Goal: Task Accomplishment & Management: Manage account settings

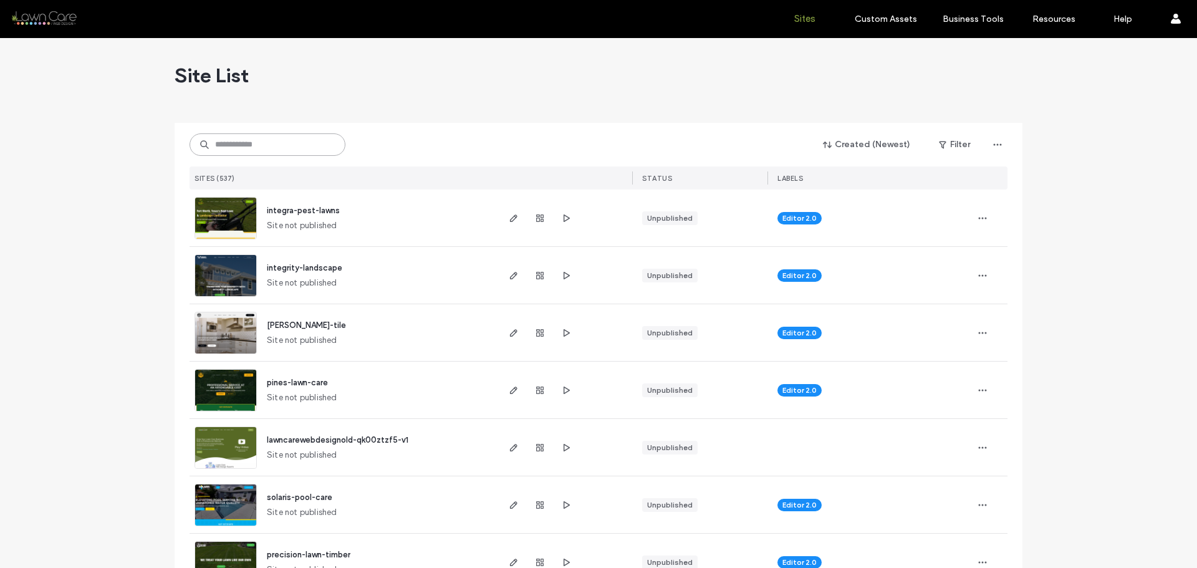
click at [292, 141] on input at bounding box center [267, 144] width 156 height 22
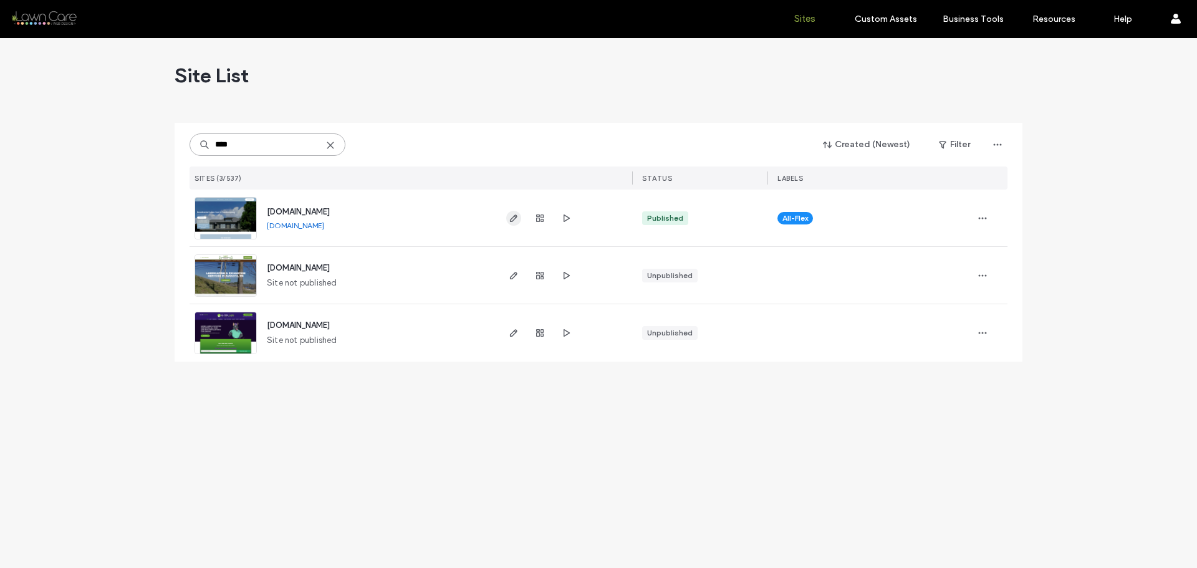
type input "****"
click at [514, 218] on icon "button" at bounding box center [514, 218] width 10 height 10
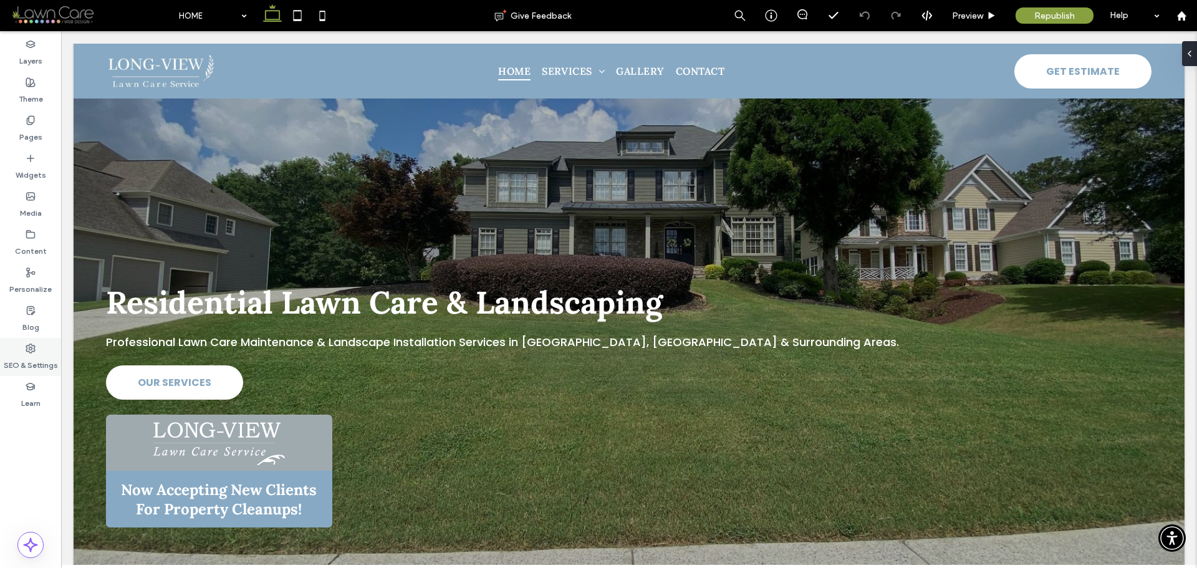
click at [29, 352] on icon at bounding box center [31, 348] width 10 height 10
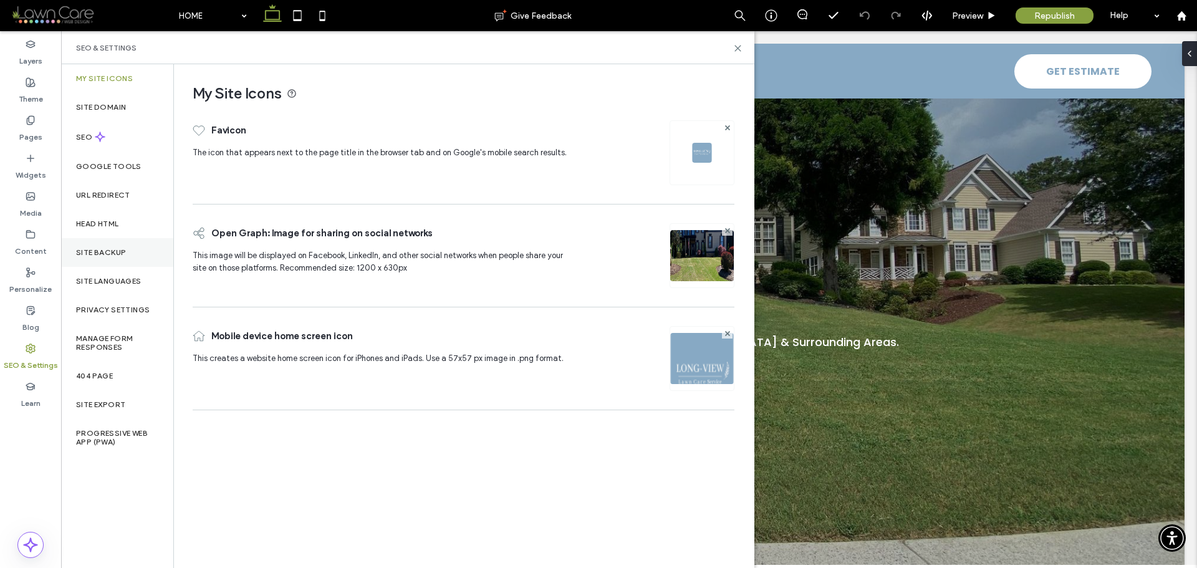
click at [108, 253] on label "Site Backup" at bounding box center [101, 252] width 50 height 9
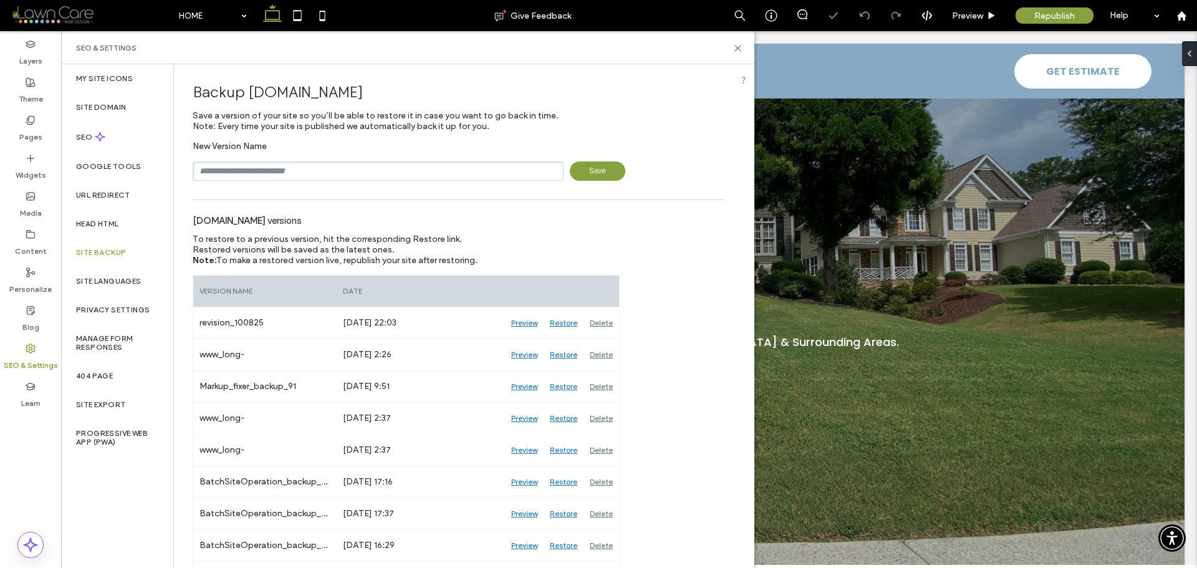
click at [332, 172] on input "text" at bounding box center [378, 170] width 371 height 19
type input "**********"
click at [588, 168] on span "Save" at bounding box center [597, 170] width 55 height 19
click at [737, 49] on use at bounding box center [738, 49] width 6 height 6
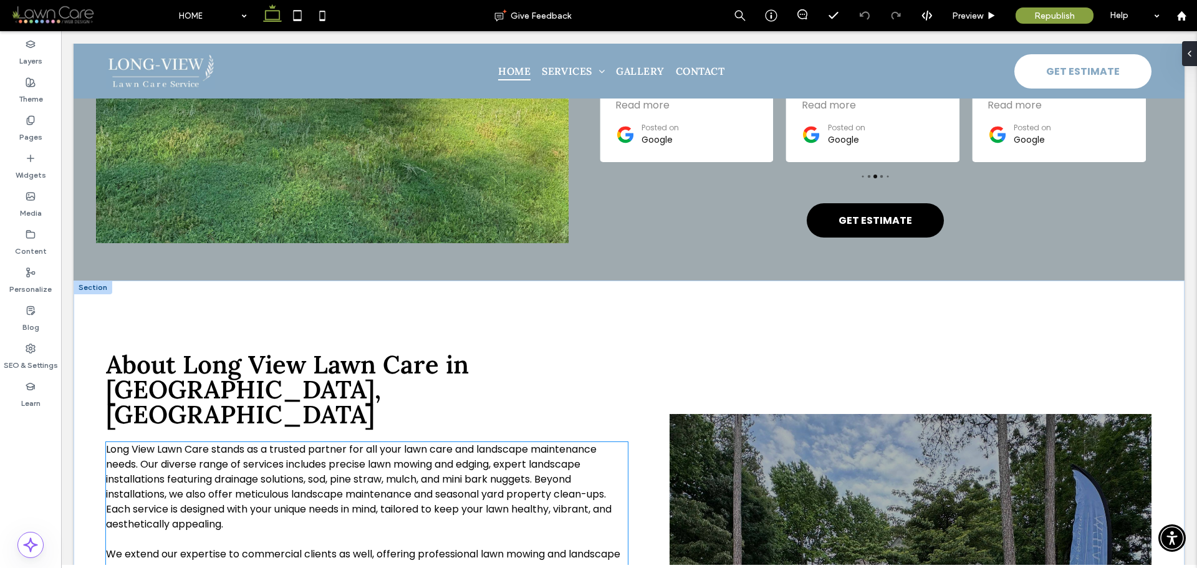
scroll to position [1621, 0]
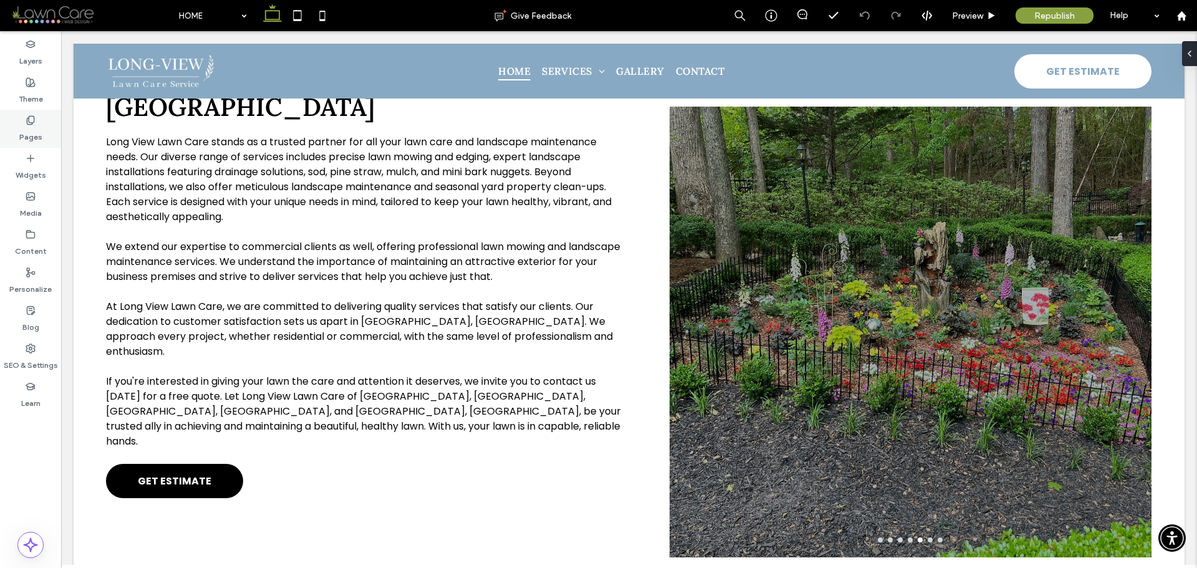
click at [32, 121] on icon at bounding box center [31, 120] width 10 height 10
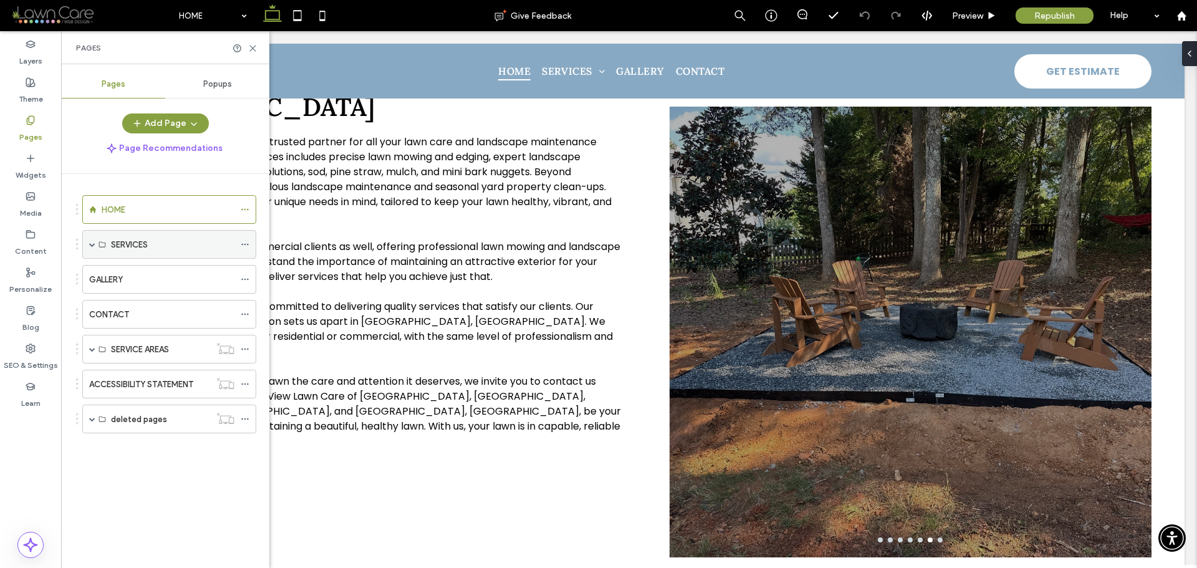
click at [89, 244] on span at bounding box center [92, 244] width 6 height 6
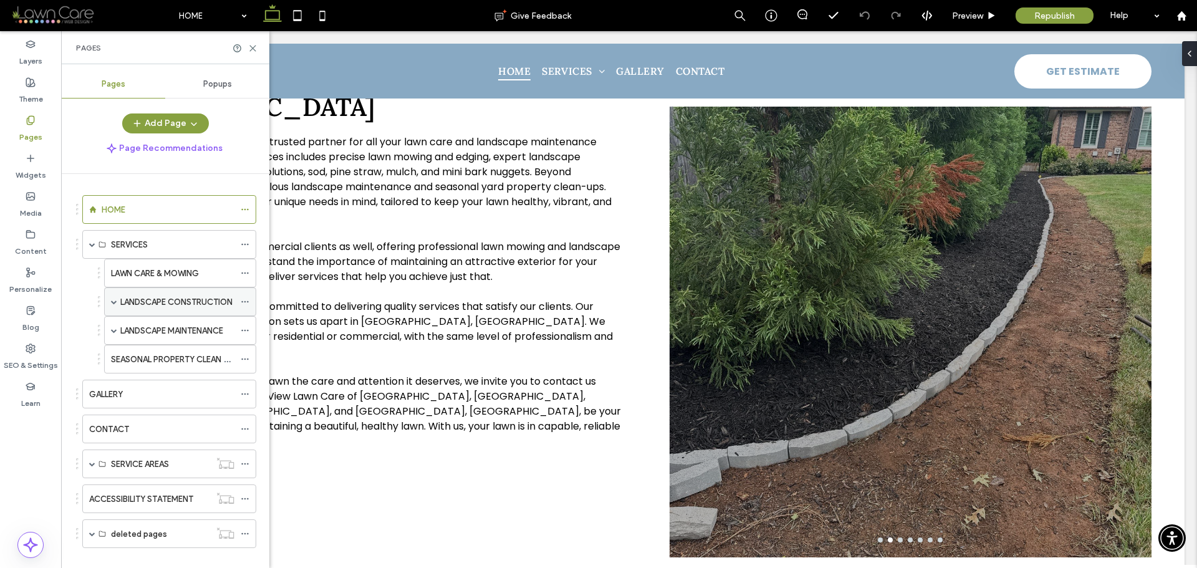
click at [116, 303] on span at bounding box center [114, 302] width 6 height 6
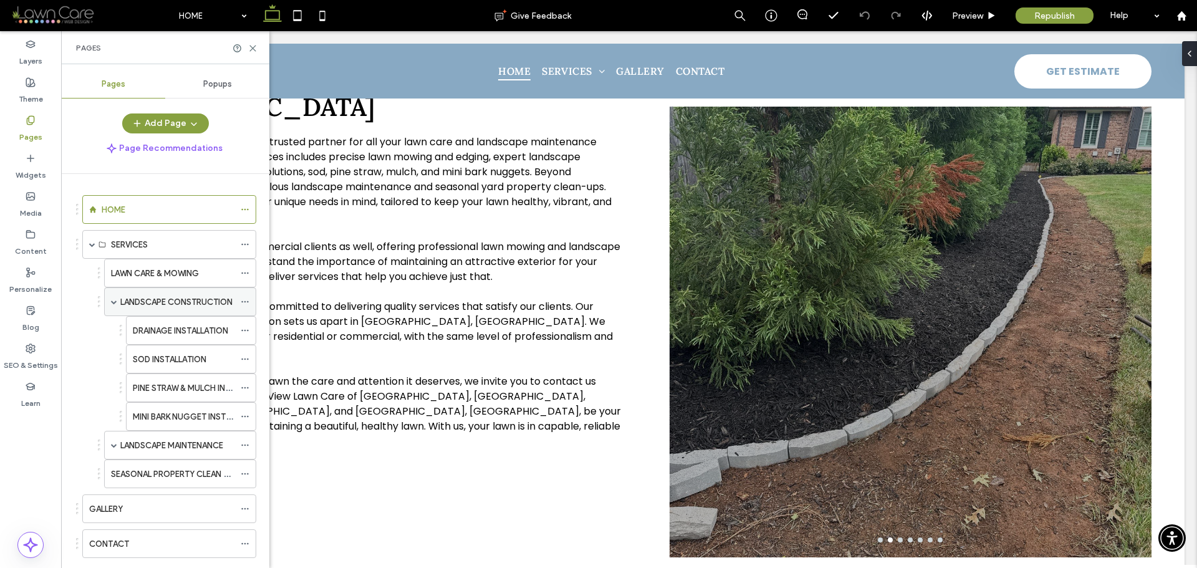
click at [116, 303] on span at bounding box center [114, 302] width 6 height 6
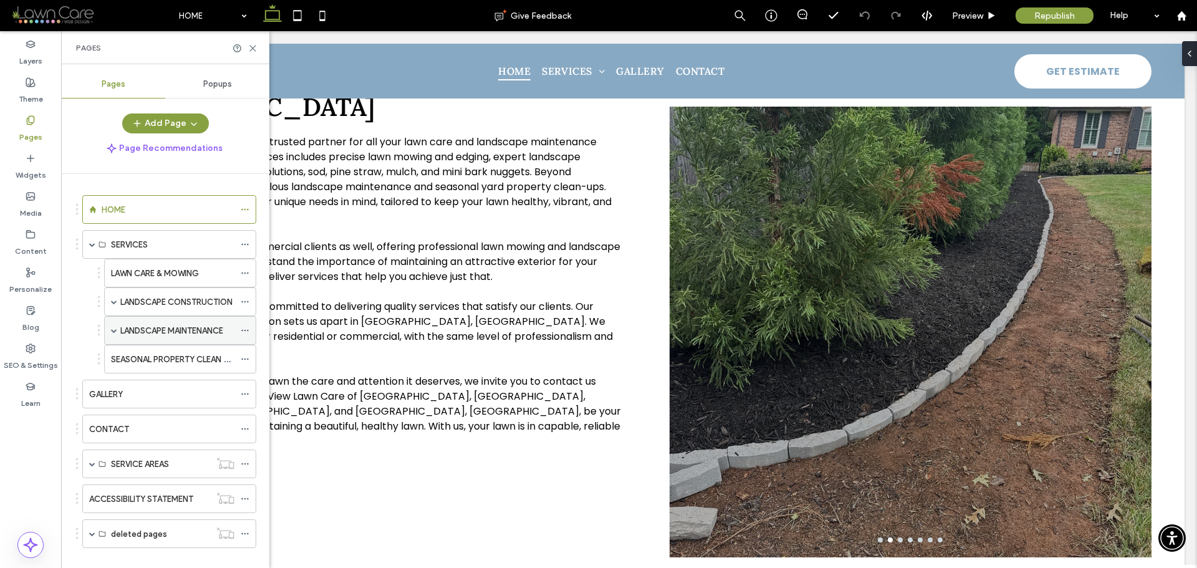
click at [115, 329] on span at bounding box center [114, 330] width 6 height 6
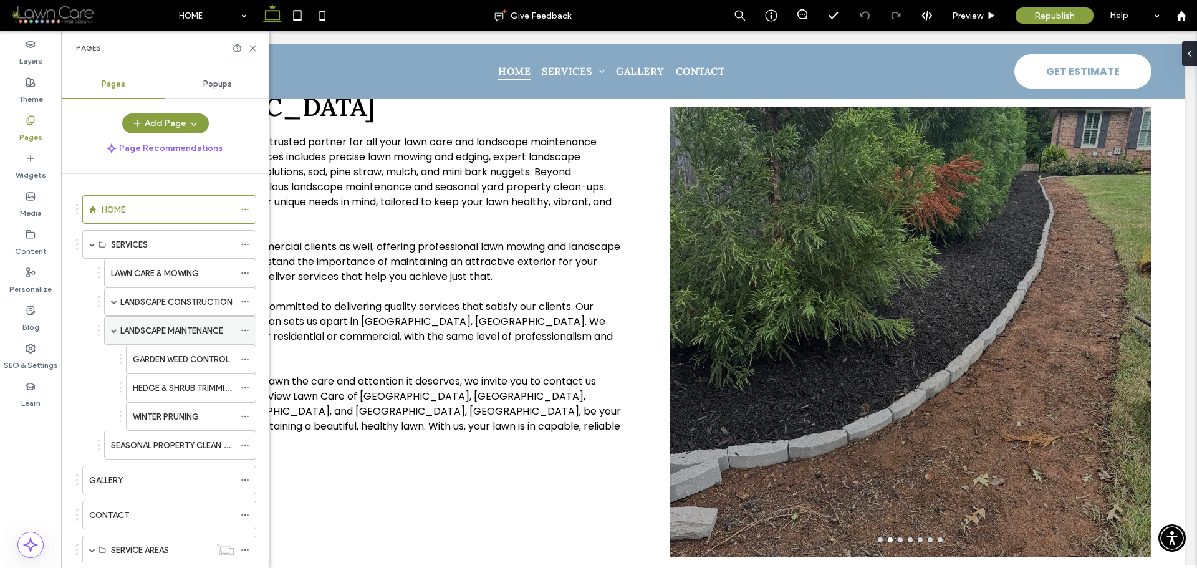
click at [115, 329] on span at bounding box center [114, 330] width 6 height 6
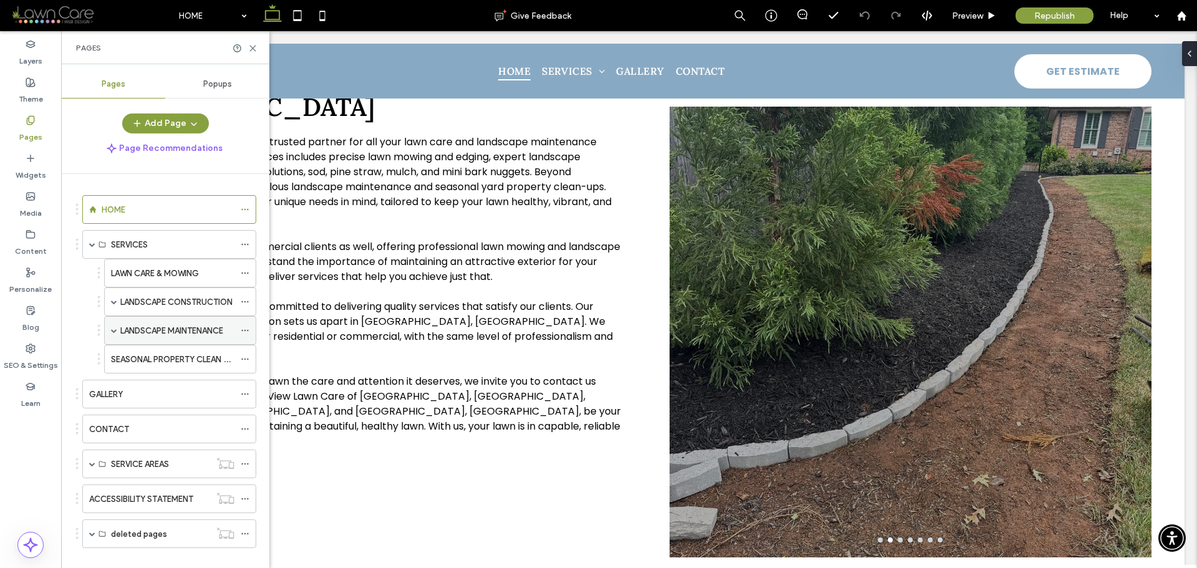
click at [111, 328] on span at bounding box center [114, 330] width 6 height 6
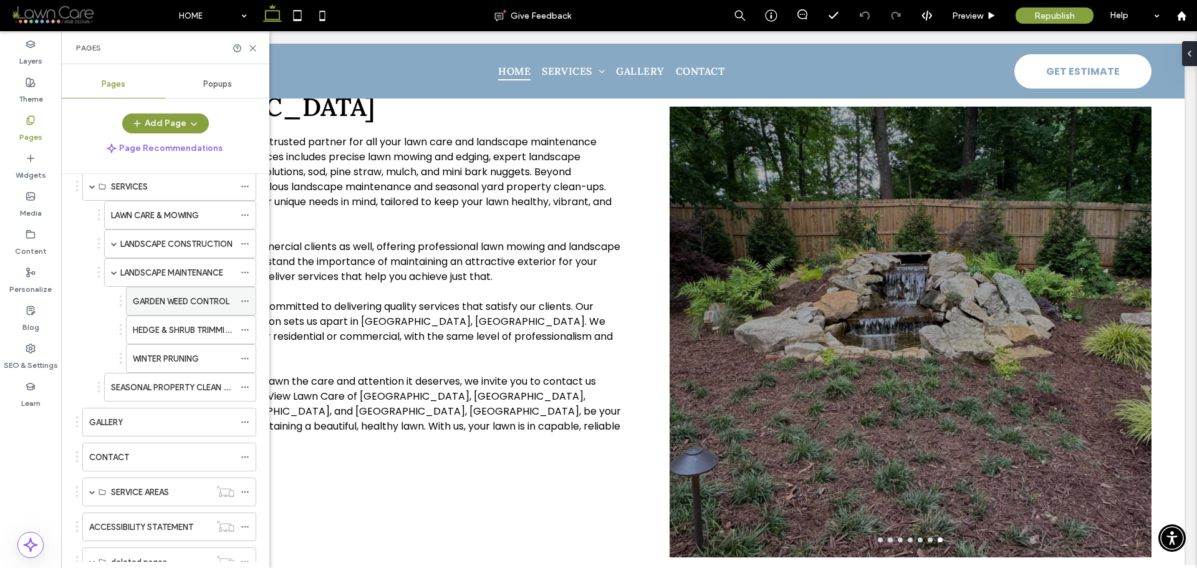
scroll to position [62, 0]
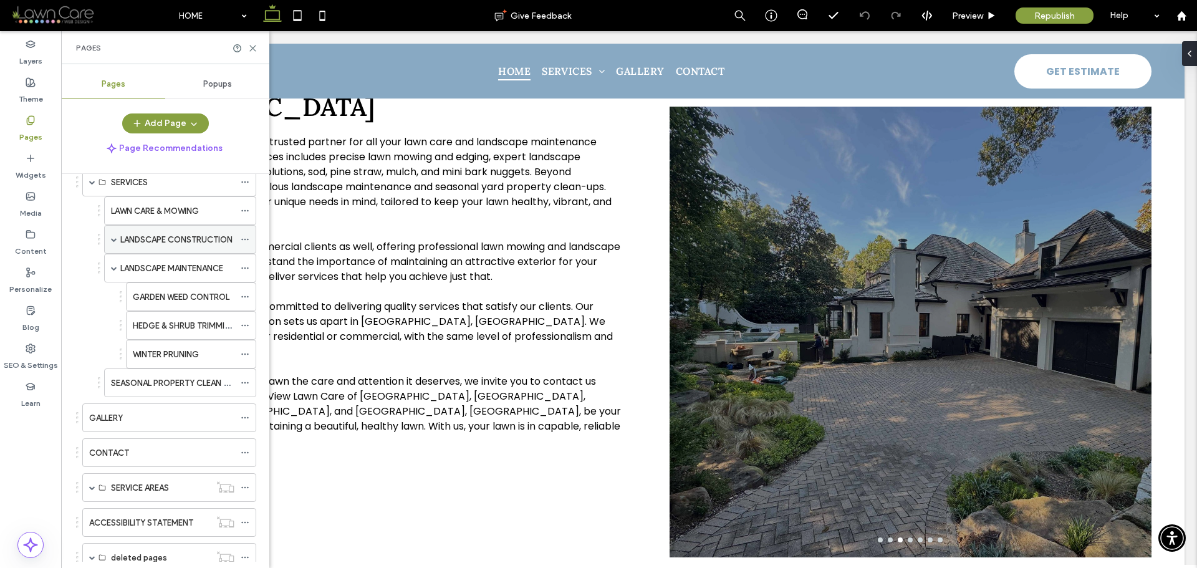
click at [116, 239] on span at bounding box center [114, 239] width 6 height 6
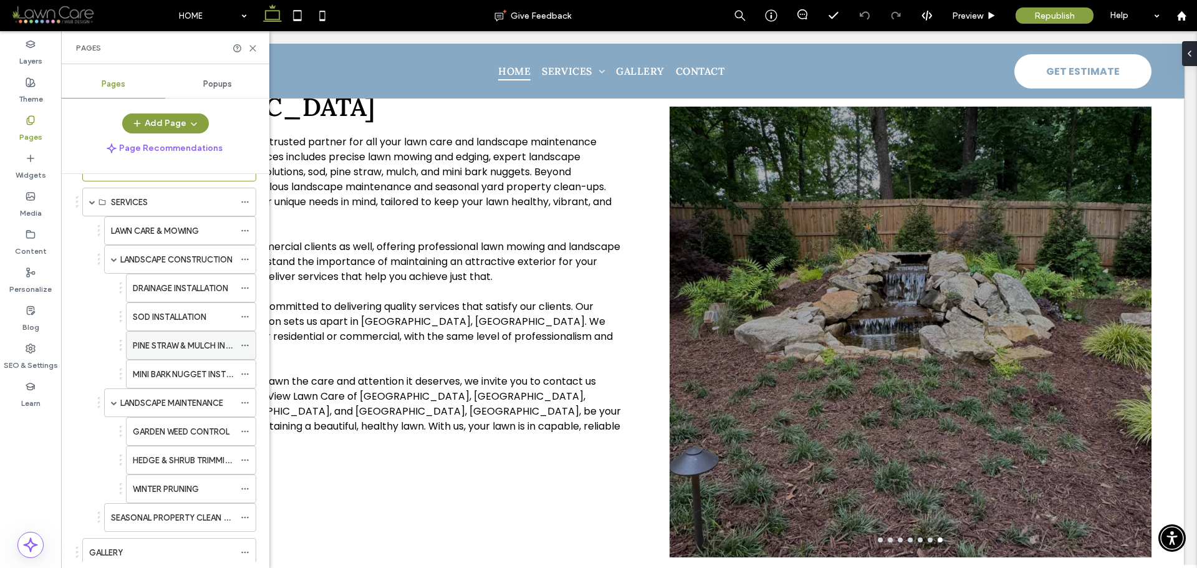
scroll to position [31, 0]
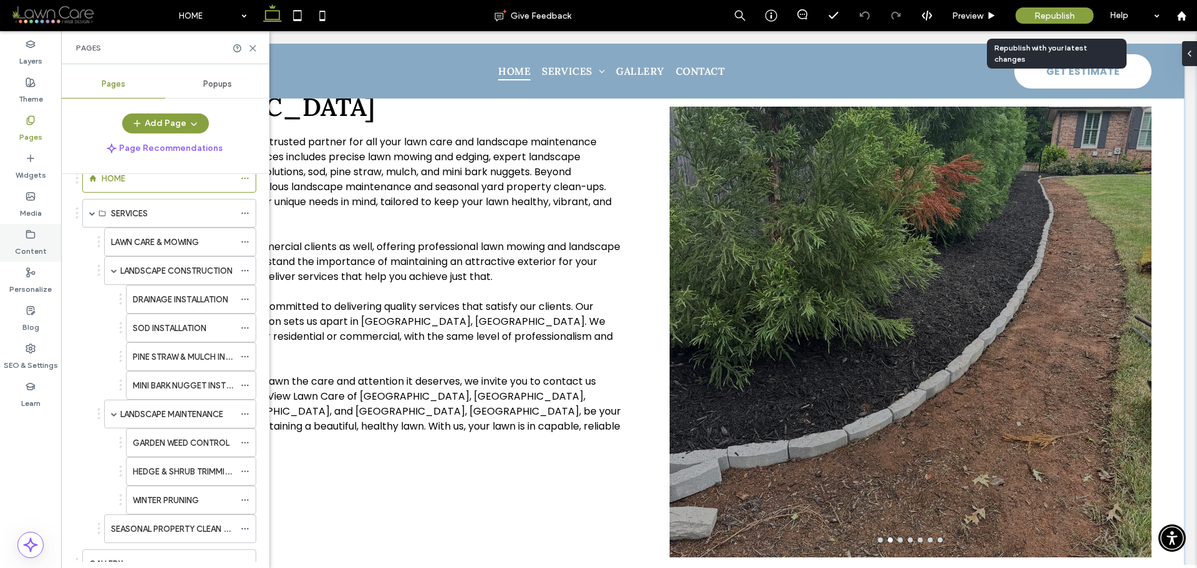
click at [37, 256] on label "Content" at bounding box center [31, 247] width 32 height 17
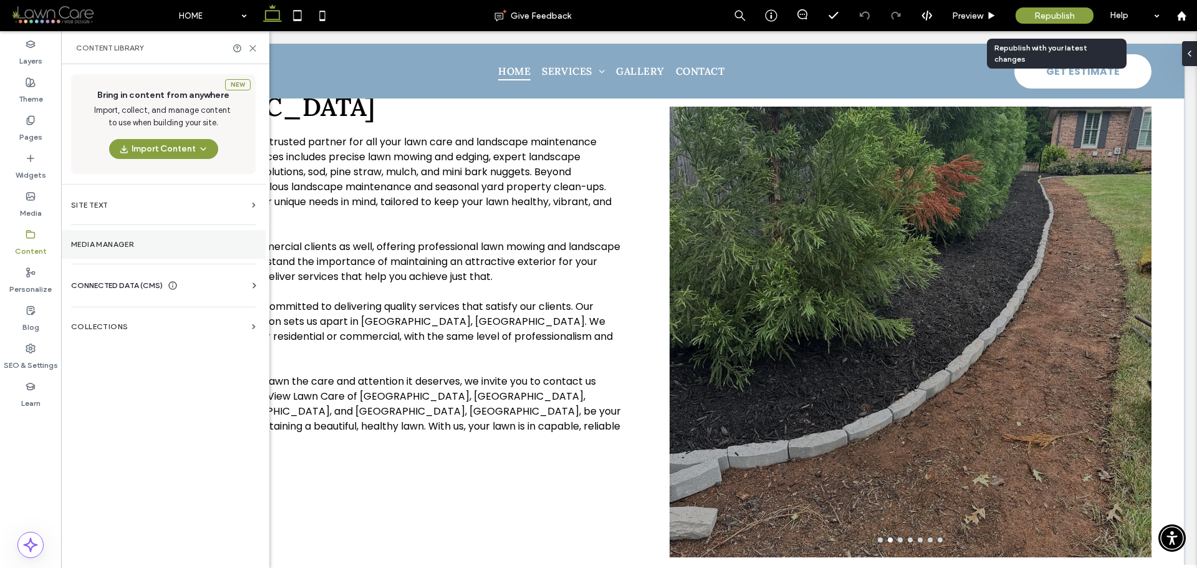
click at [127, 249] on section "Media Manager" at bounding box center [163, 244] width 204 height 29
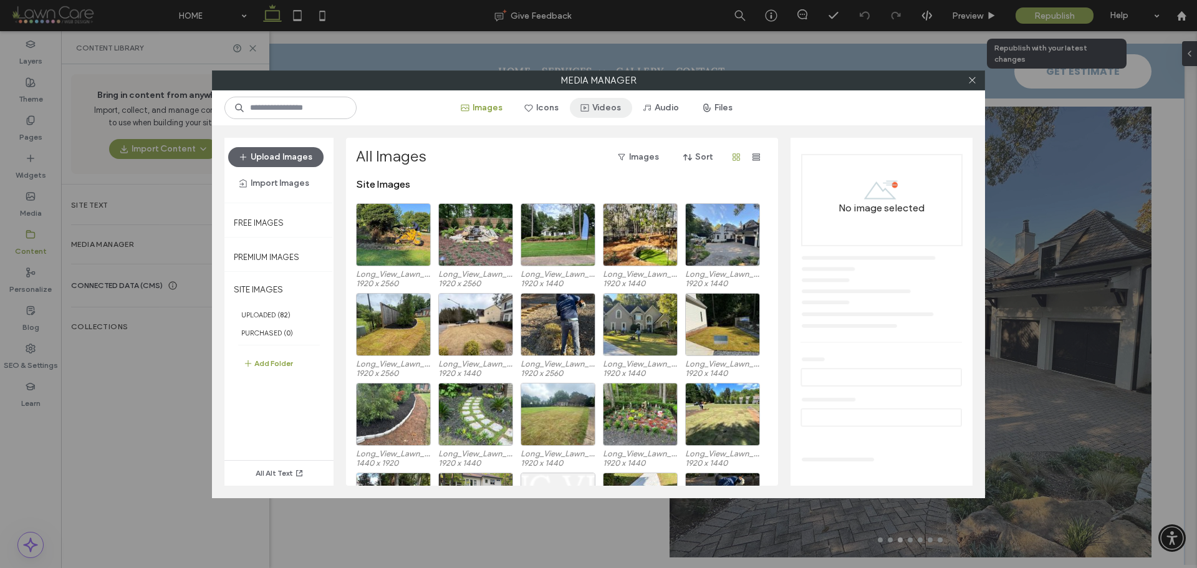
click at [605, 112] on button "Videos" at bounding box center [601, 108] width 62 height 20
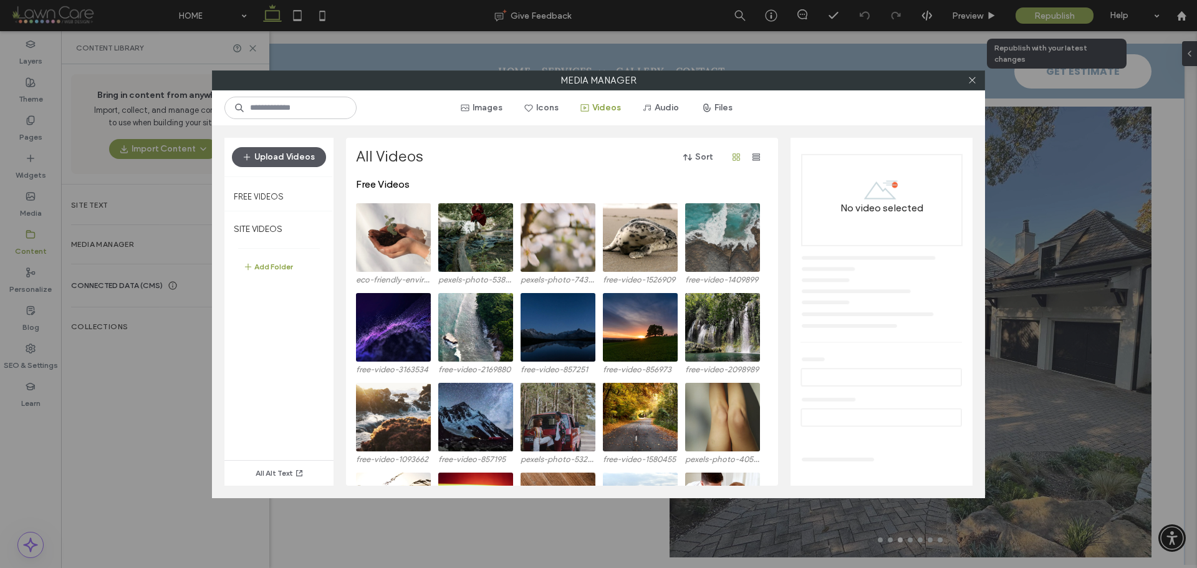
click at [290, 156] on button "Upload Videos" at bounding box center [279, 157] width 94 height 20
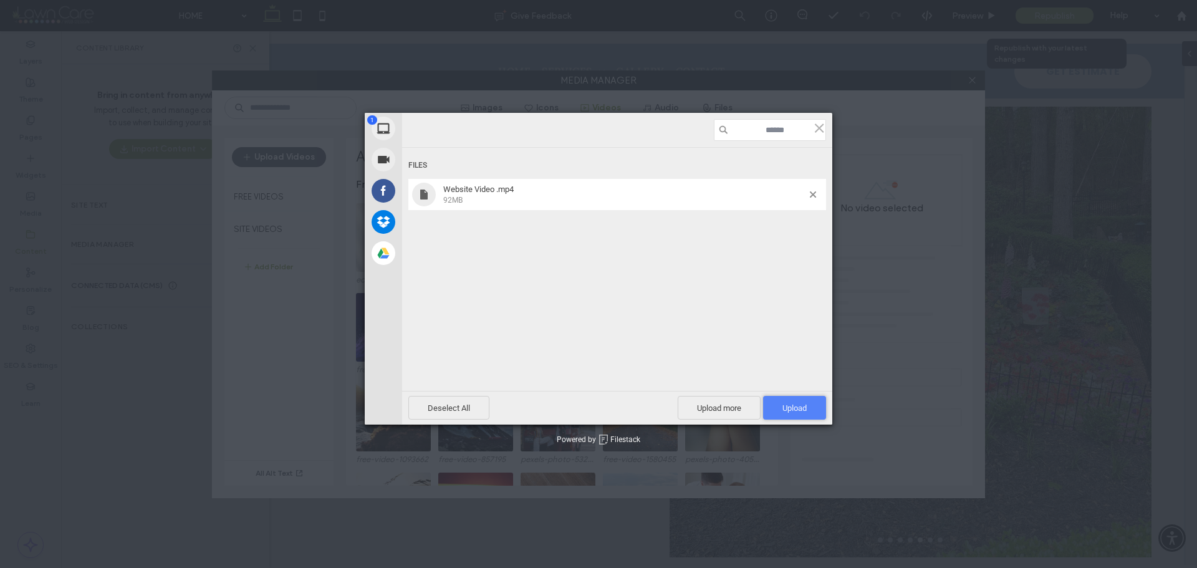
click at [806, 406] on span "Upload 1" at bounding box center [794, 407] width 24 height 9
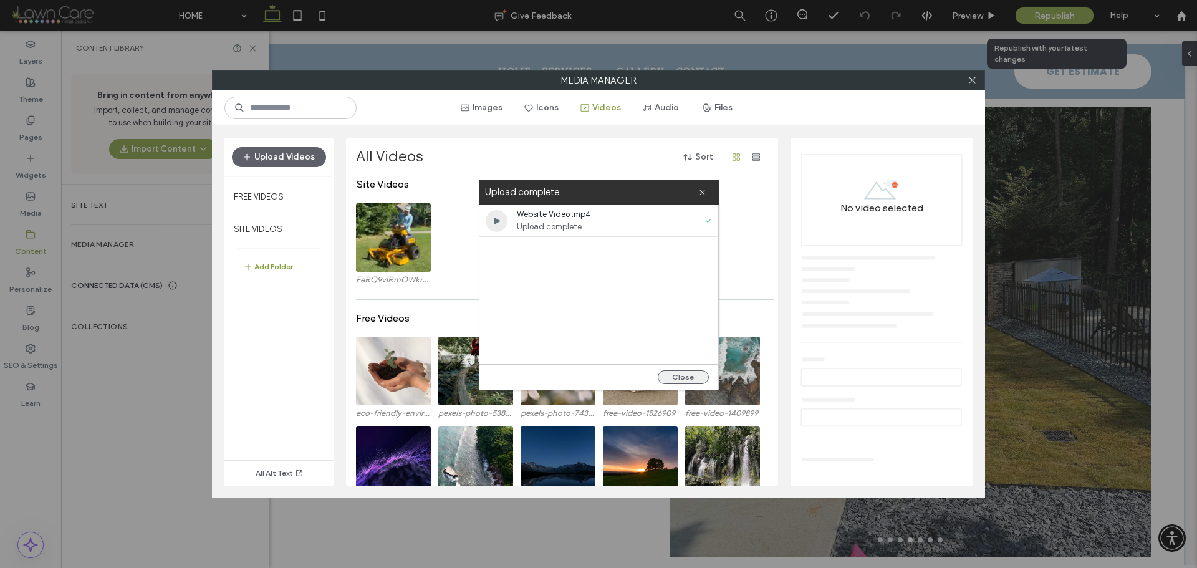
click at [684, 375] on button "Close" at bounding box center [683, 377] width 51 height 14
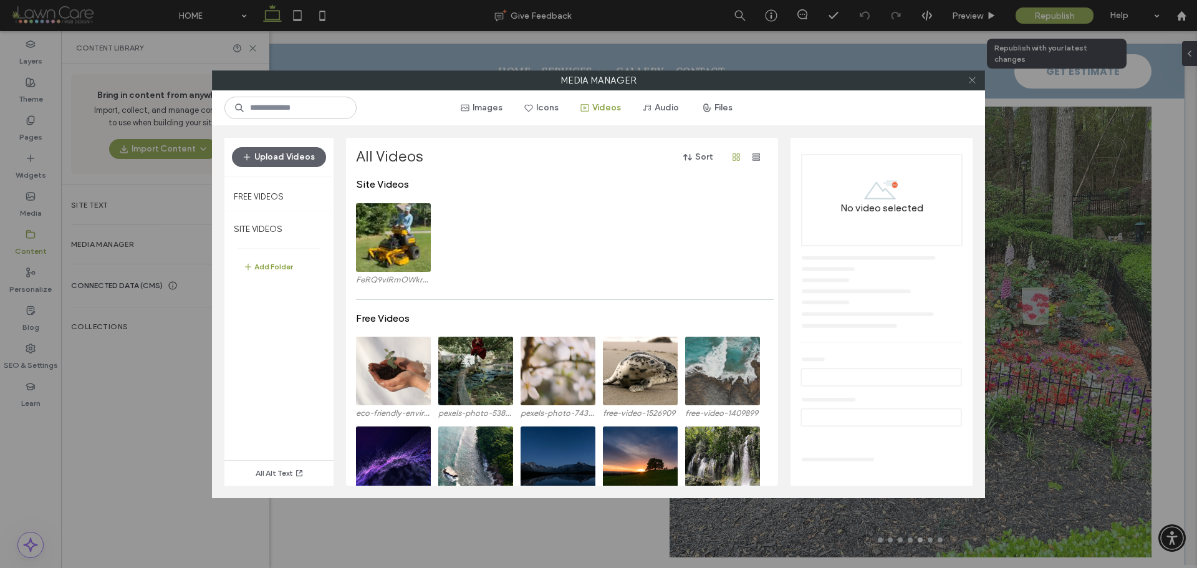
click at [968, 84] on icon at bounding box center [971, 79] width 9 height 9
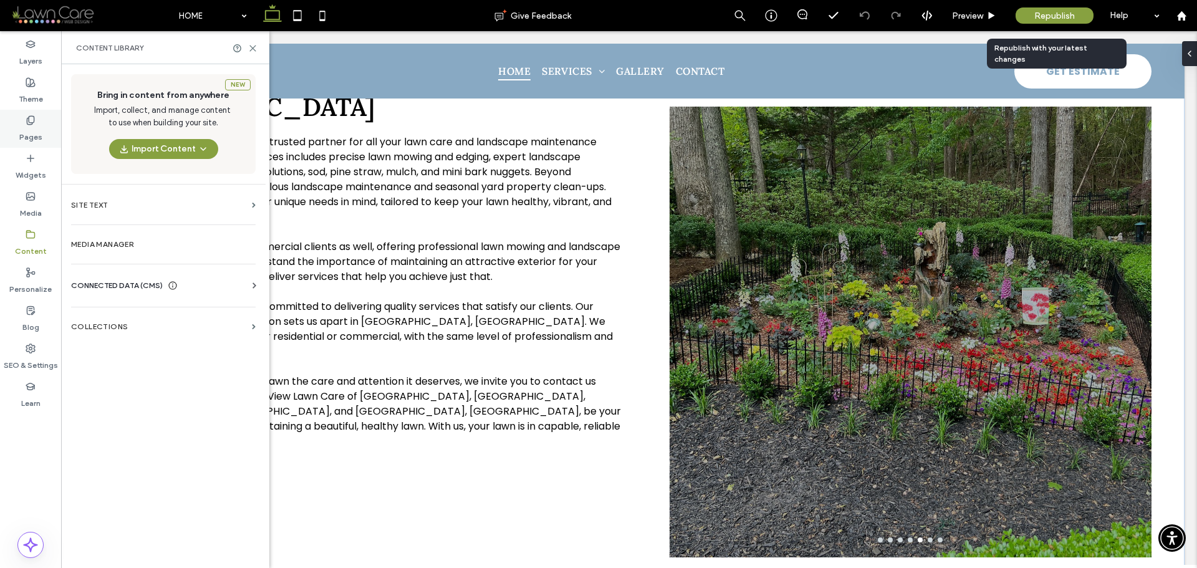
click at [34, 121] on use at bounding box center [30, 120] width 7 height 8
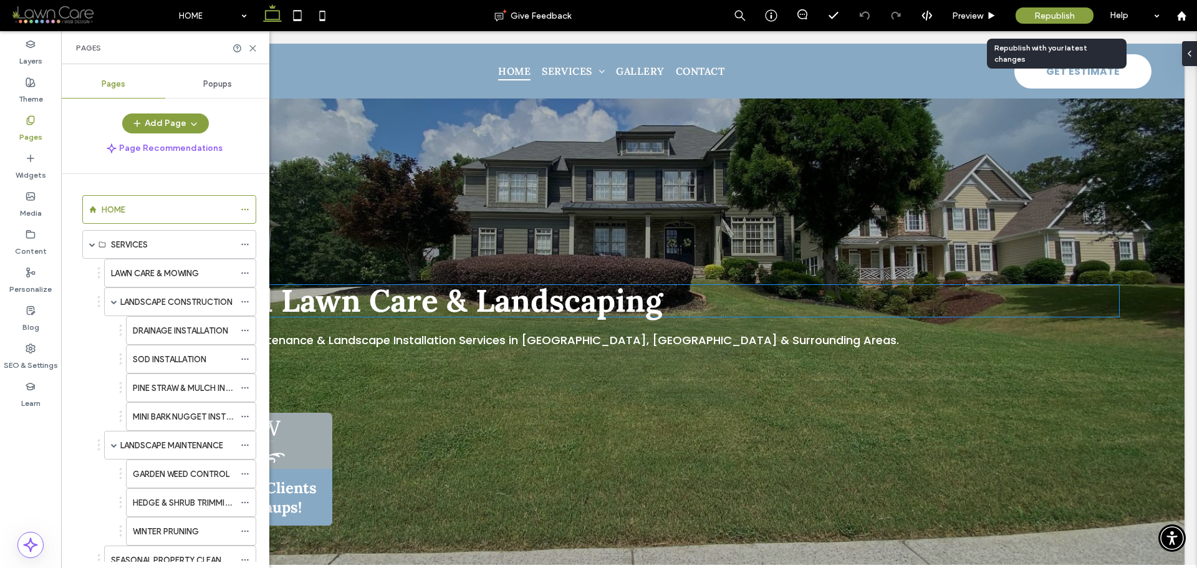
scroll to position [0, 0]
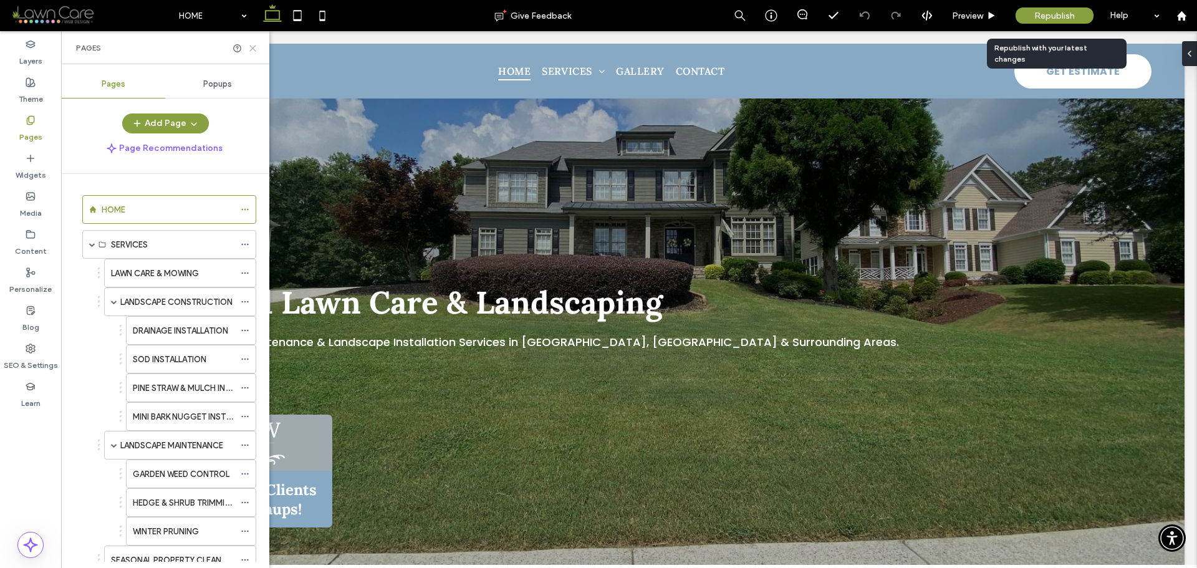
click at [248, 47] on icon at bounding box center [252, 48] width 9 height 9
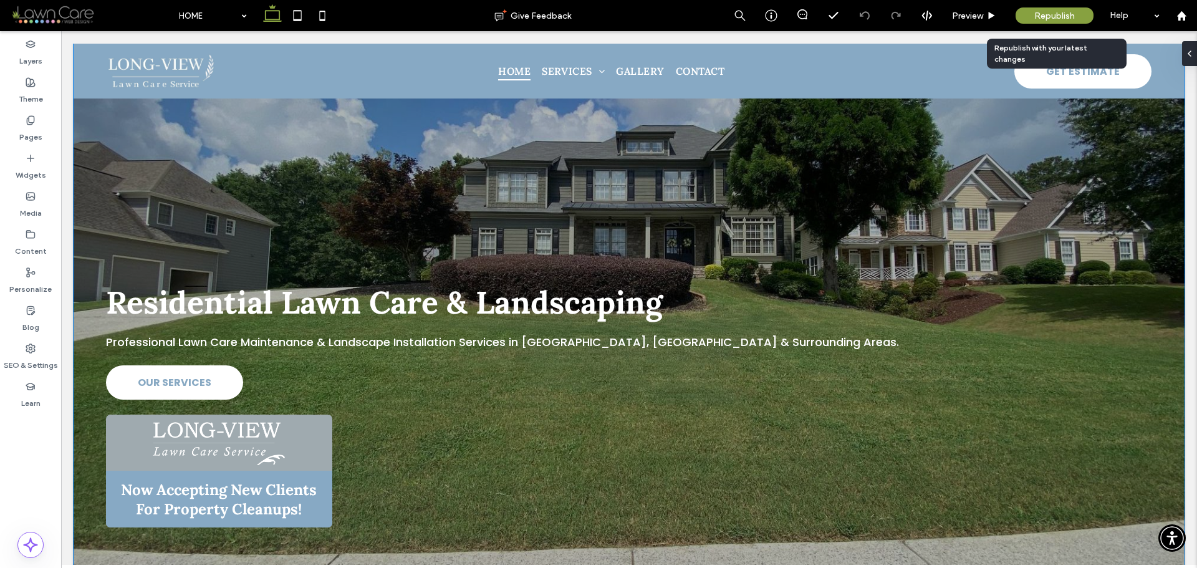
click at [115, 160] on div "Residential Lawn Care & Landscaping Professional Lawn Care Maintenance & Landsc…" at bounding box center [629, 313] width 1111 height 539
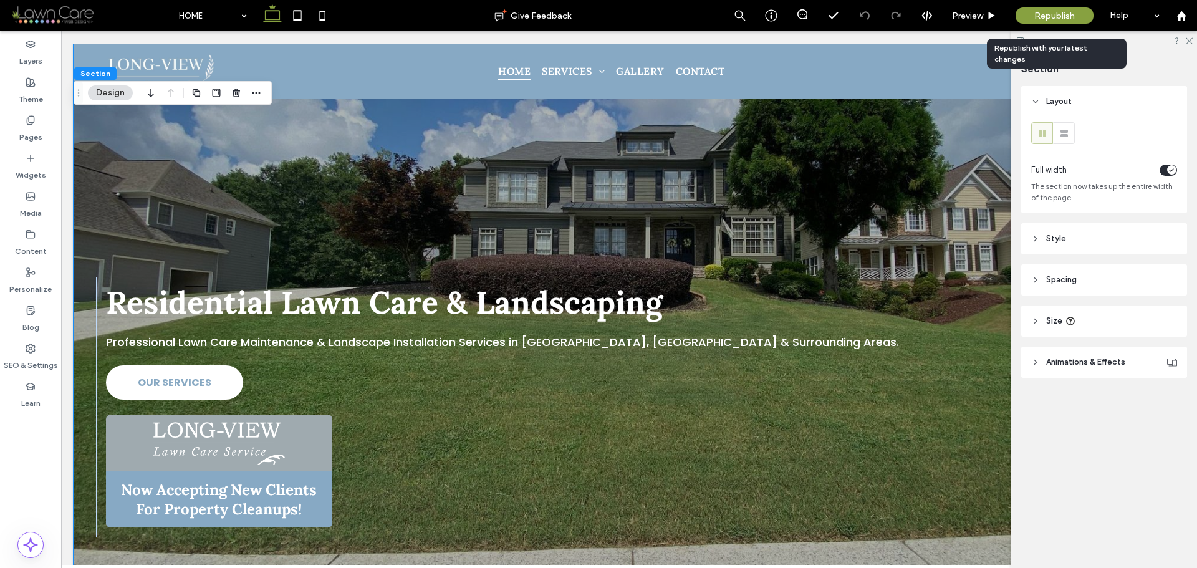
click at [1078, 241] on header "Style" at bounding box center [1104, 238] width 166 height 31
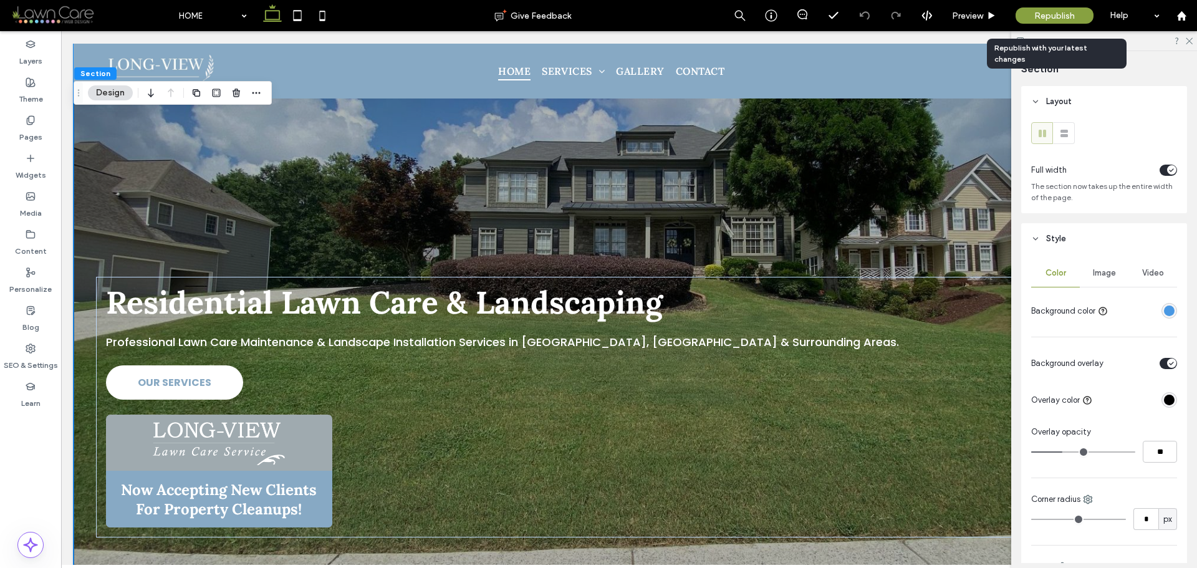
click at [1103, 280] on div "Image" at bounding box center [1104, 272] width 49 height 27
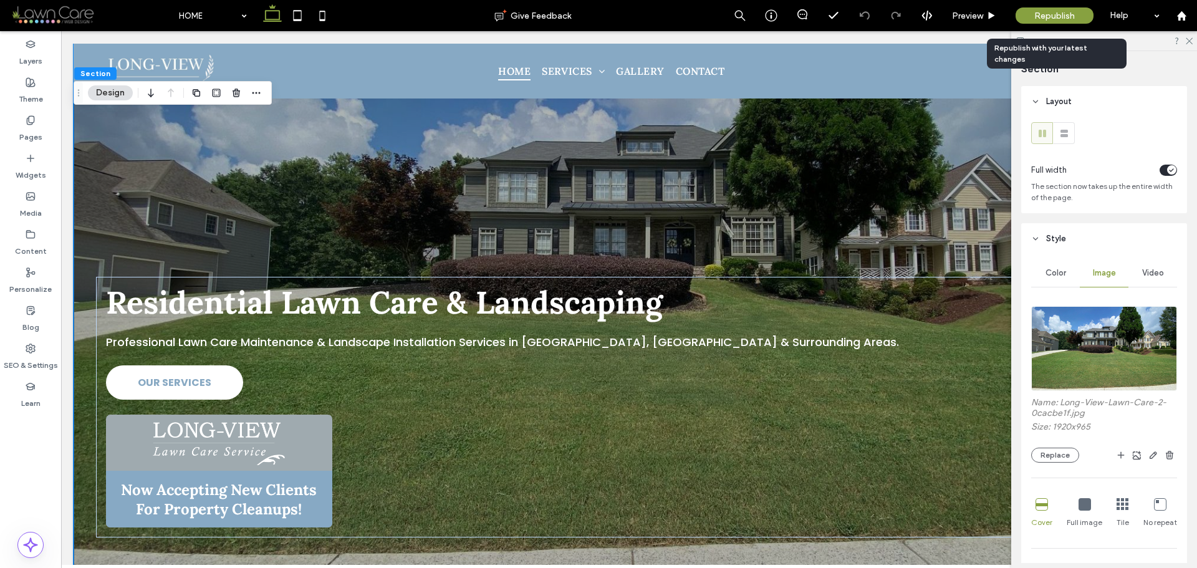
click at [1144, 280] on div "Video" at bounding box center [1152, 272] width 49 height 27
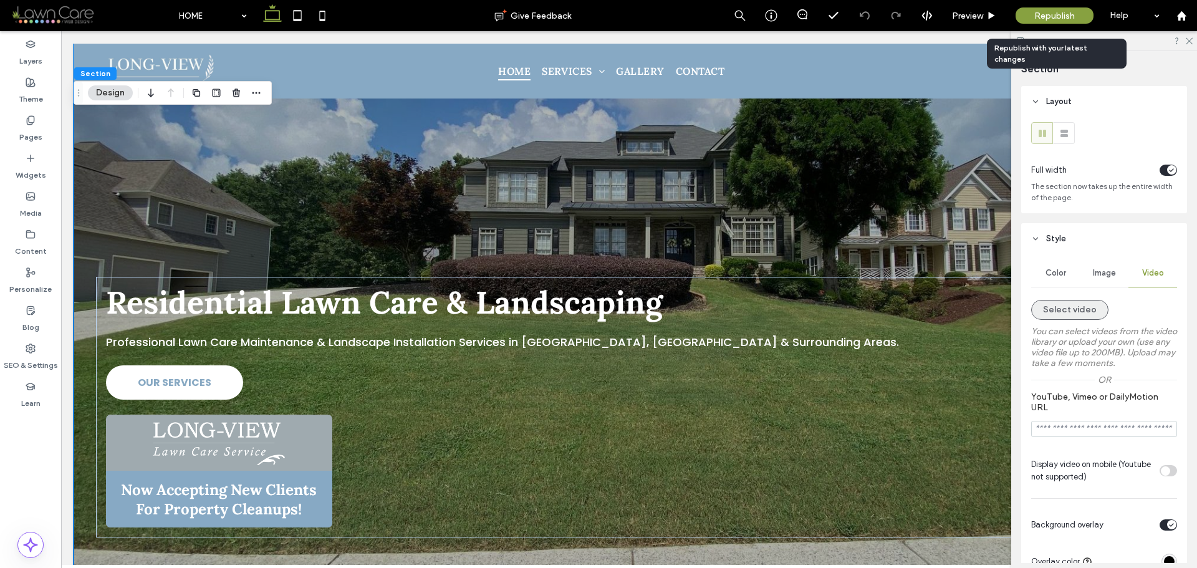
click at [1090, 308] on button "Select video" at bounding box center [1069, 310] width 77 height 20
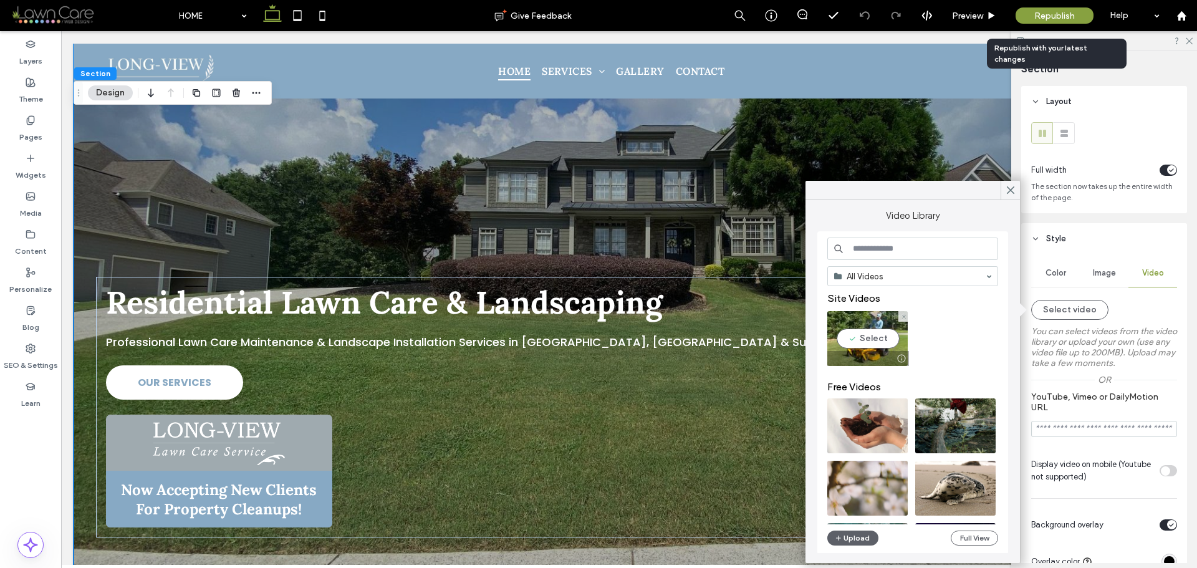
click at [860, 336] on video at bounding box center [867, 338] width 80 height 55
type input "**********"
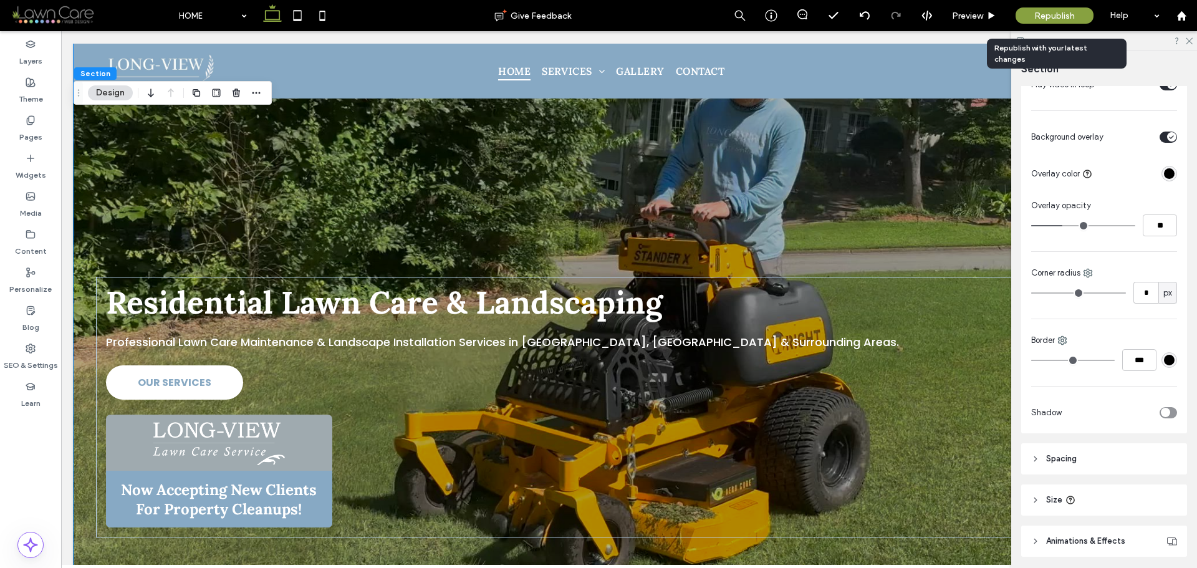
scroll to position [581, 0]
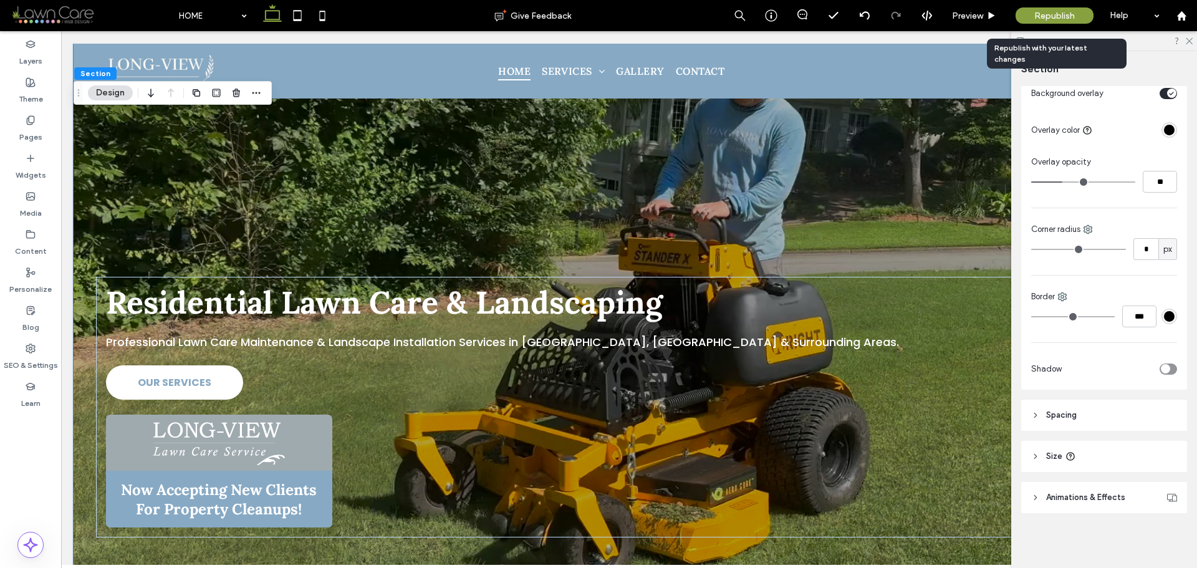
click at [1108, 462] on header "Size" at bounding box center [1104, 456] width 166 height 31
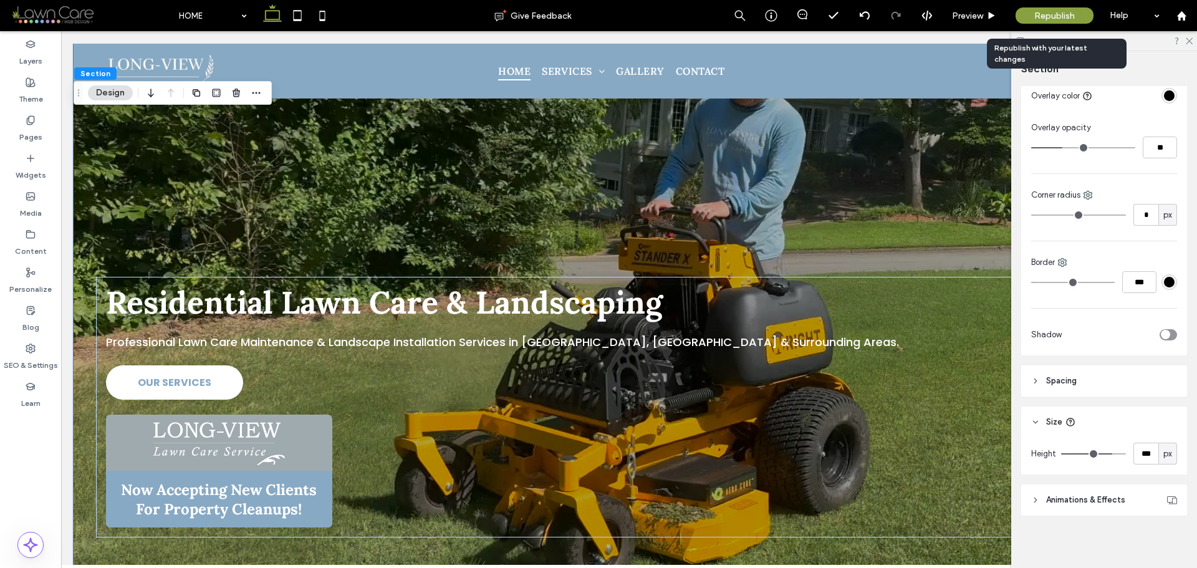
scroll to position [618, 0]
click at [1095, 496] on span "Animations & Effects" at bounding box center [1085, 497] width 79 height 12
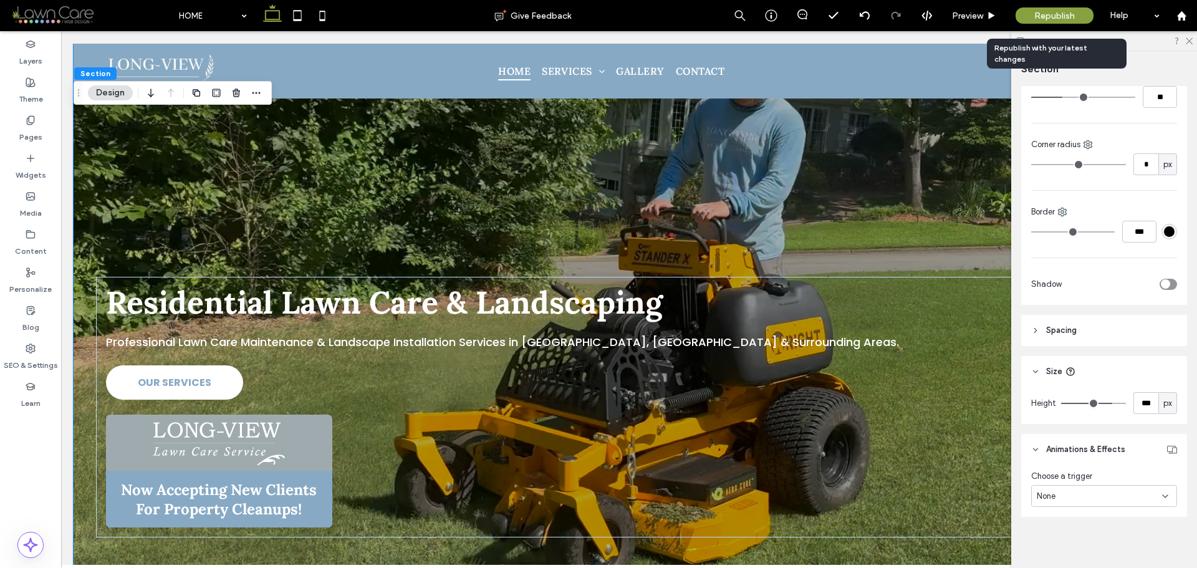
scroll to position [669, 0]
click at [1094, 325] on header "Spacing" at bounding box center [1104, 326] width 166 height 31
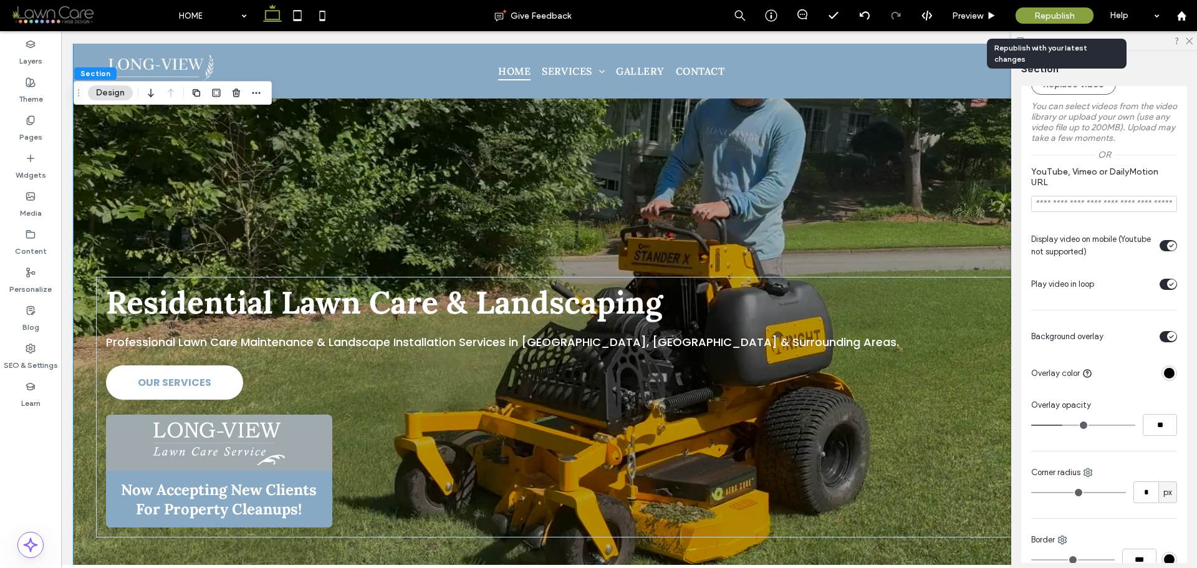
scroll to position [436, 0]
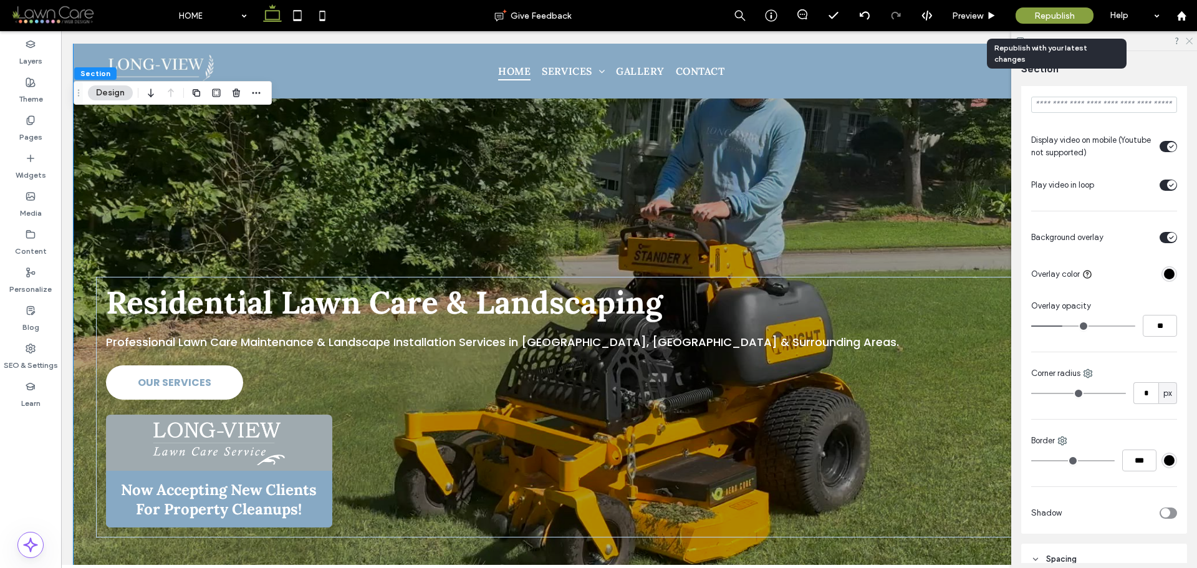
click at [1189, 41] on use at bounding box center [1189, 41] width 7 height 7
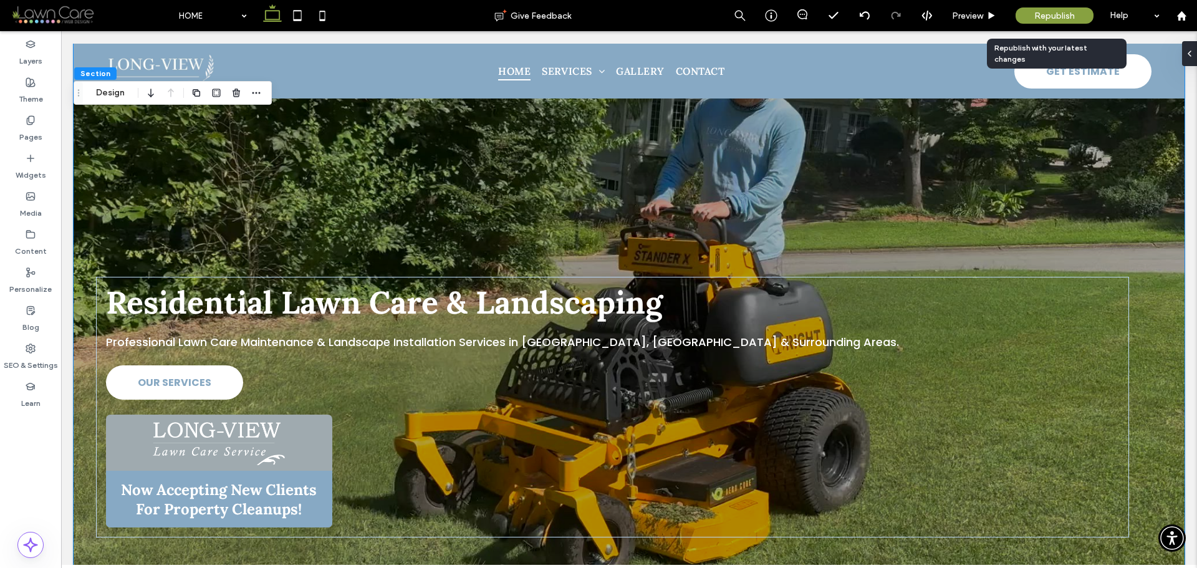
click at [246, 166] on div "Residential Lawn Care & Landscaping Professional Lawn Care Maintenance & Landsc…" at bounding box center [629, 313] width 1111 height 539
click at [113, 95] on button "Design" at bounding box center [110, 92] width 45 height 15
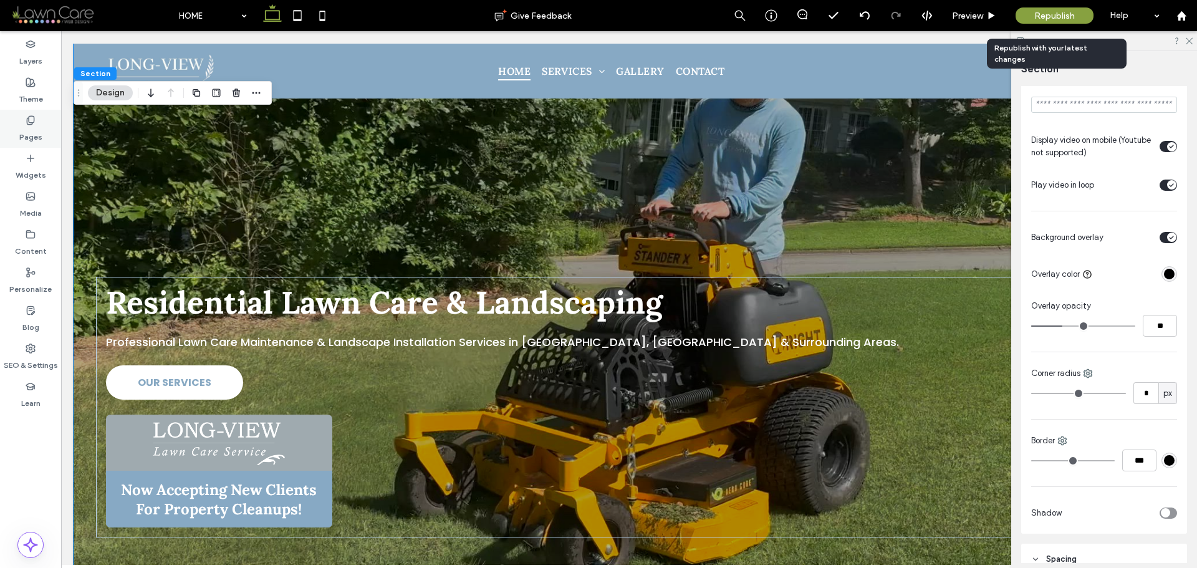
click at [41, 129] on label "Pages" at bounding box center [30, 133] width 23 height 17
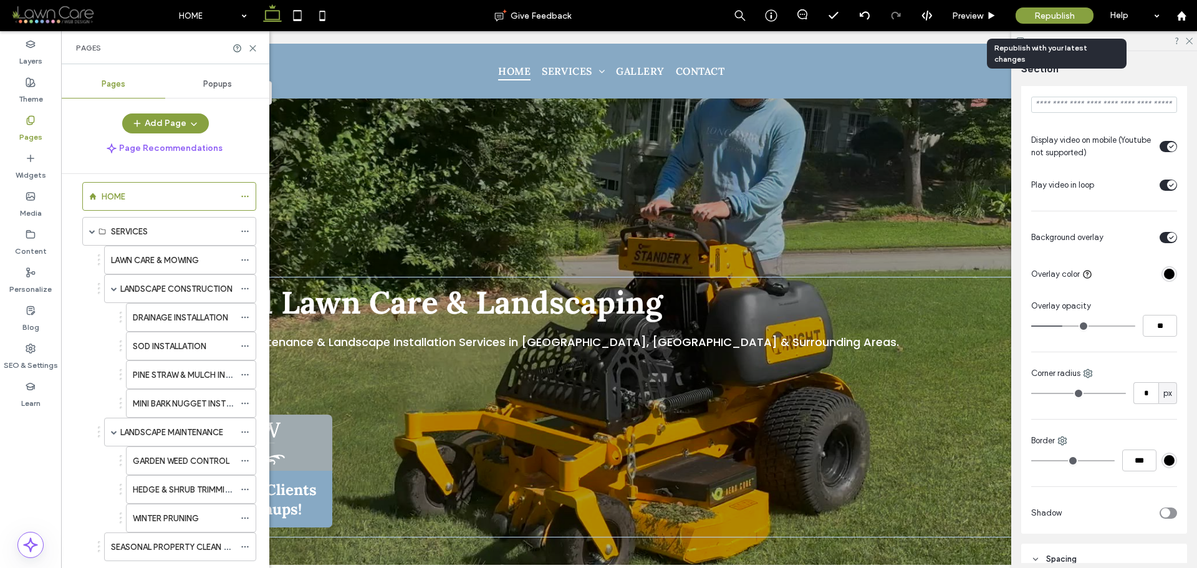
scroll to position [0, 0]
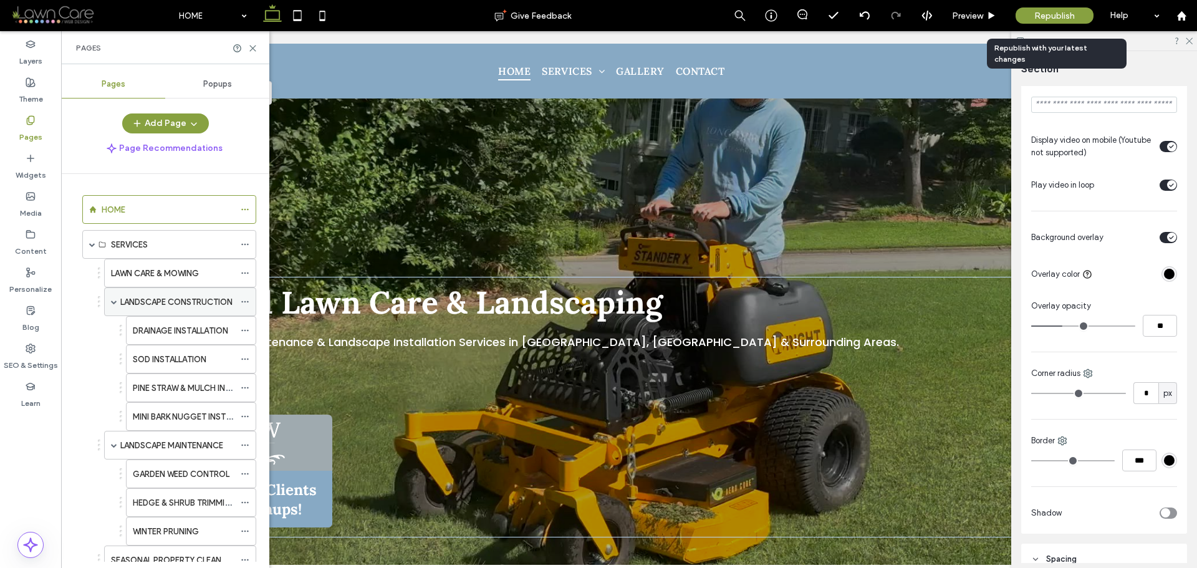
click at [114, 302] on span at bounding box center [114, 302] width 6 height 6
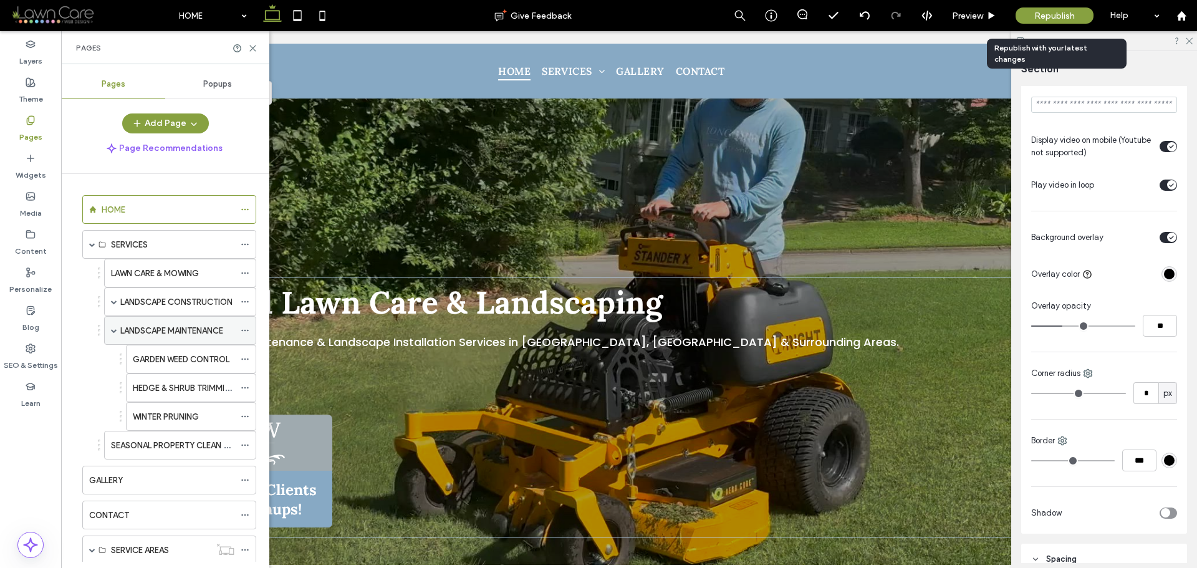
click at [113, 335] on span at bounding box center [114, 330] width 6 height 27
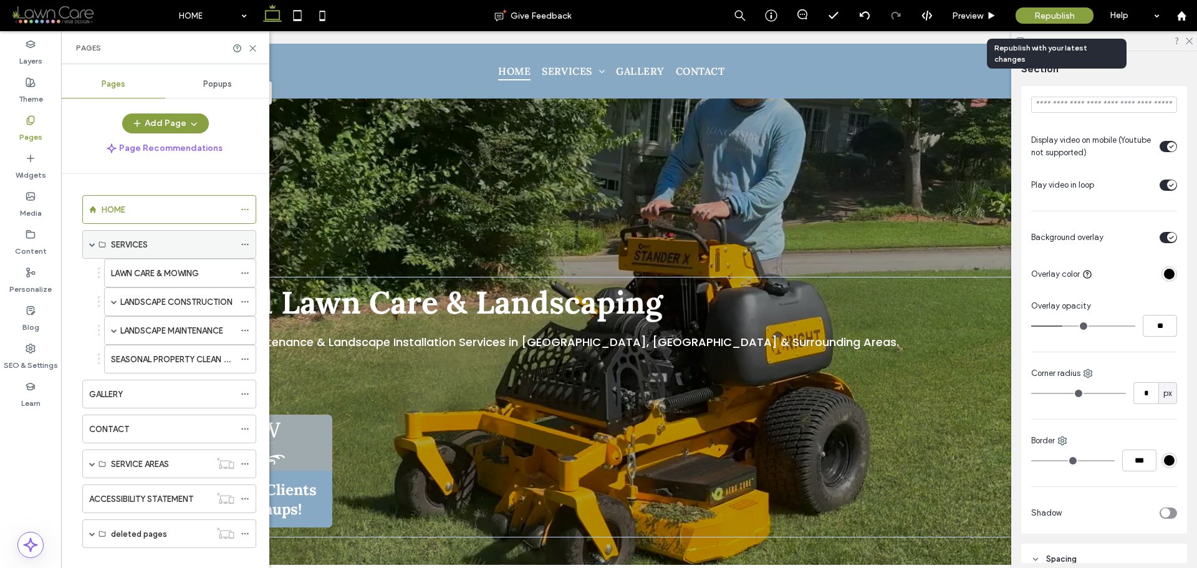
click at [88, 244] on div "SERVICES" at bounding box center [169, 244] width 174 height 29
click at [91, 247] on span at bounding box center [92, 244] width 6 height 6
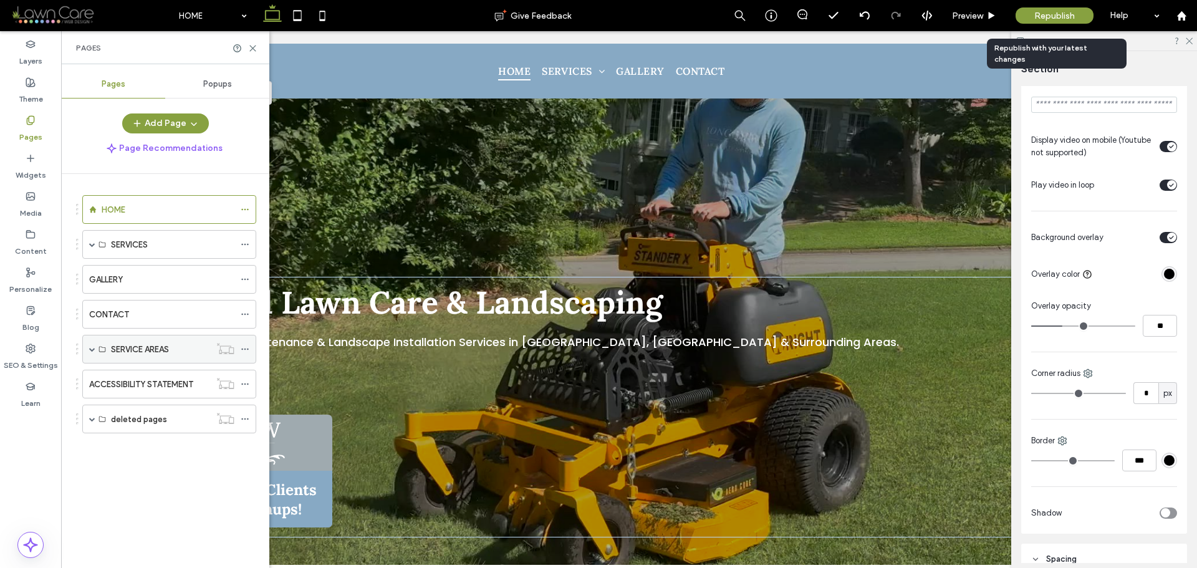
click at [90, 350] on span at bounding box center [92, 349] width 6 height 6
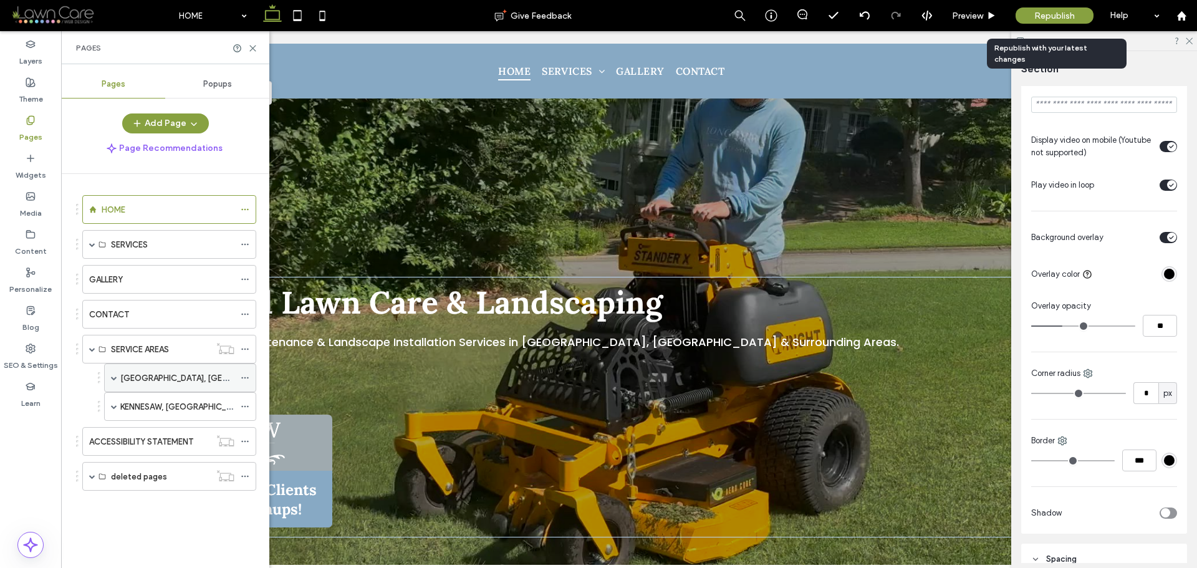
click at [112, 378] on span at bounding box center [114, 378] width 6 height 6
click at [151, 380] on label "[GEOGRAPHIC_DATA], [GEOGRAPHIC_DATA]" at bounding box center [205, 378] width 171 height 22
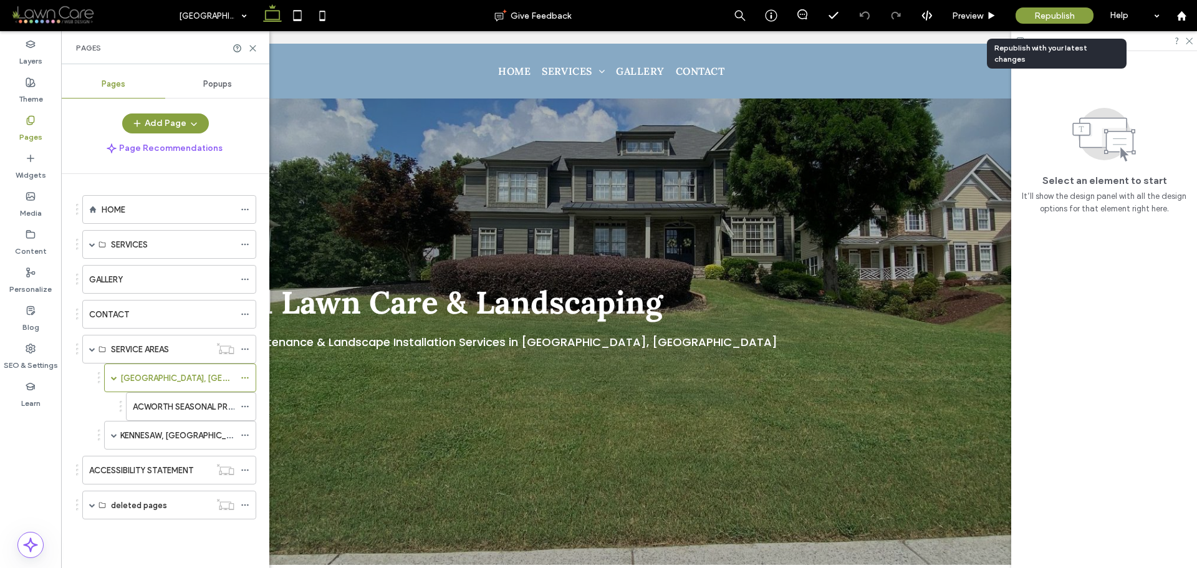
click at [325, 160] on div "Residential Lawn Care & Landscaping Professional Lawn Care Maintenance & Landsc…" at bounding box center [629, 320] width 1111 height 552
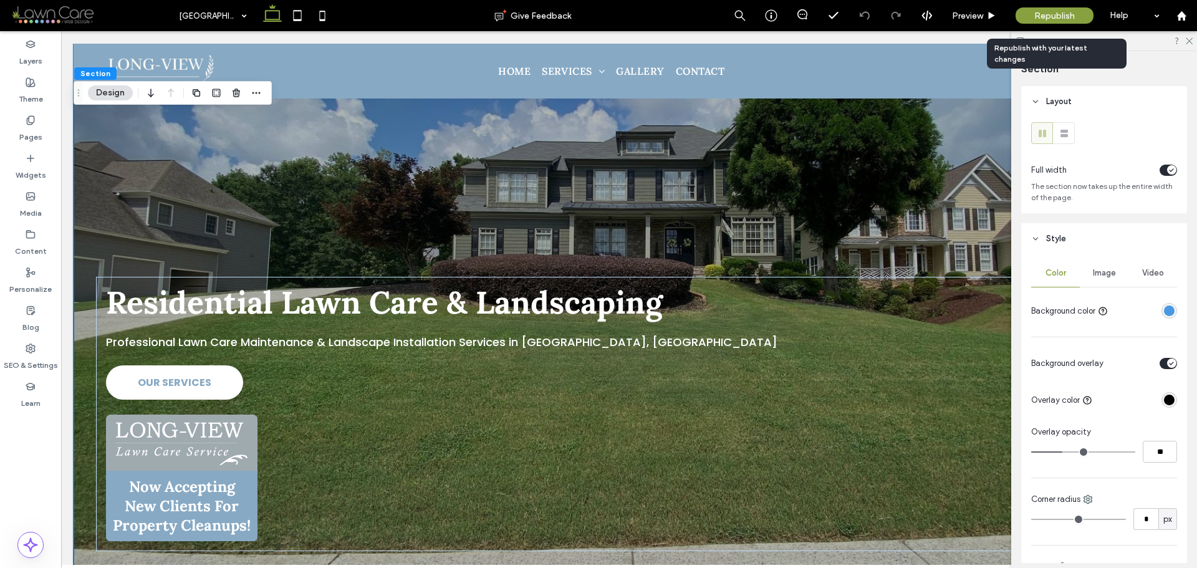
drag, startPoint x: 1153, startPoint y: 267, endPoint x: 1146, endPoint y: 269, distance: 7.0
click at [1153, 267] on div "Video" at bounding box center [1152, 272] width 49 height 27
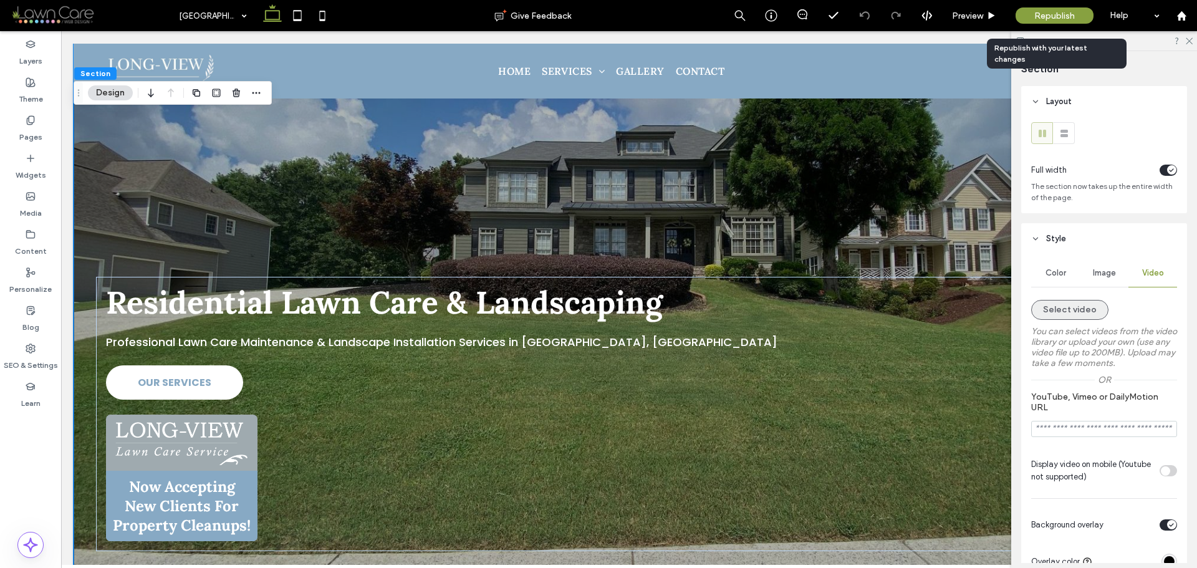
click at [1071, 301] on button "Select video" at bounding box center [1069, 310] width 77 height 20
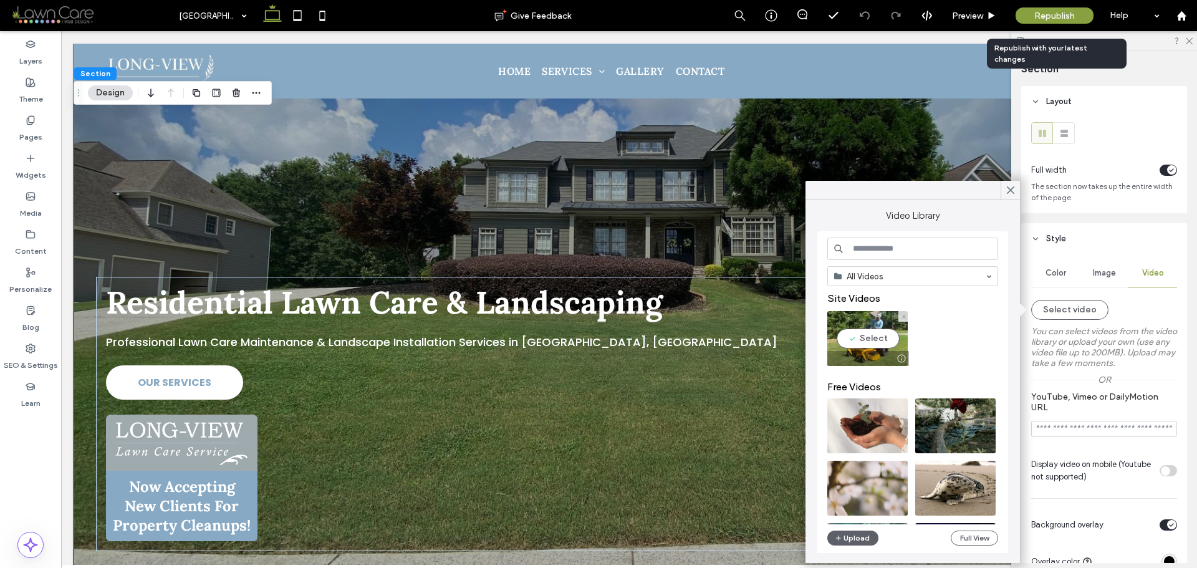
click at [866, 342] on video at bounding box center [867, 338] width 80 height 55
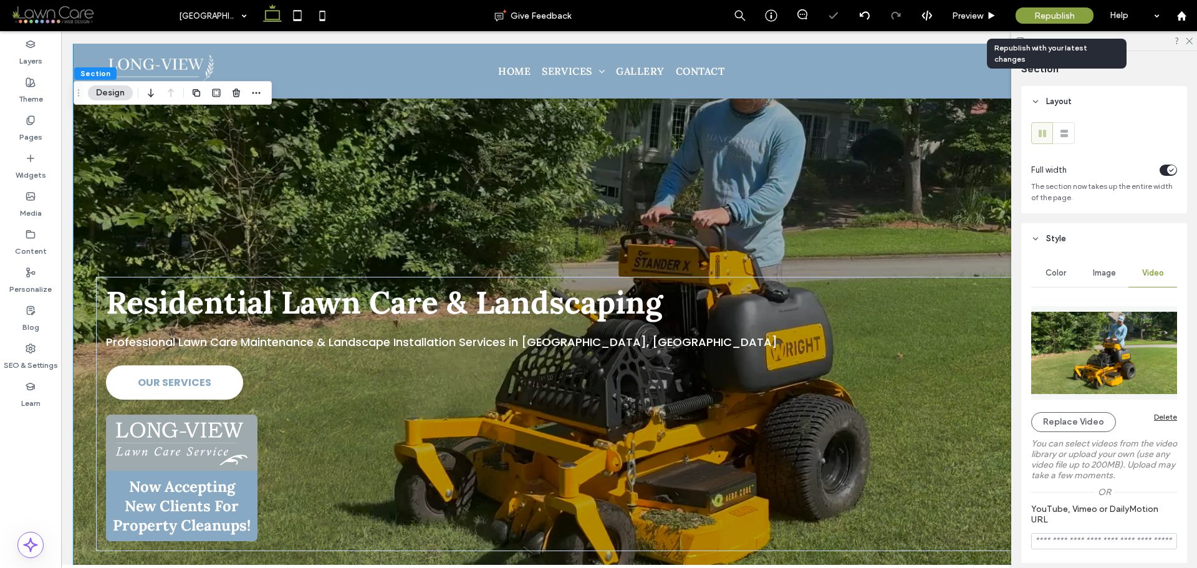
click at [1098, 282] on div "Image" at bounding box center [1104, 272] width 49 height 27
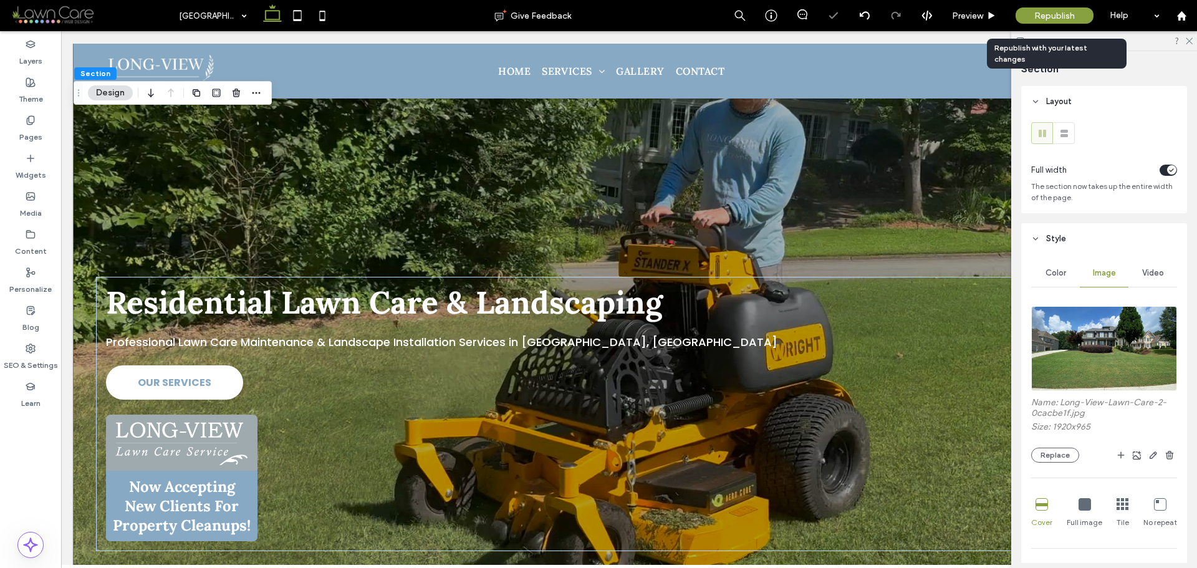
click at [1151, 275] on span "Video" at bounding box center [1153, 273] width 22 height 10
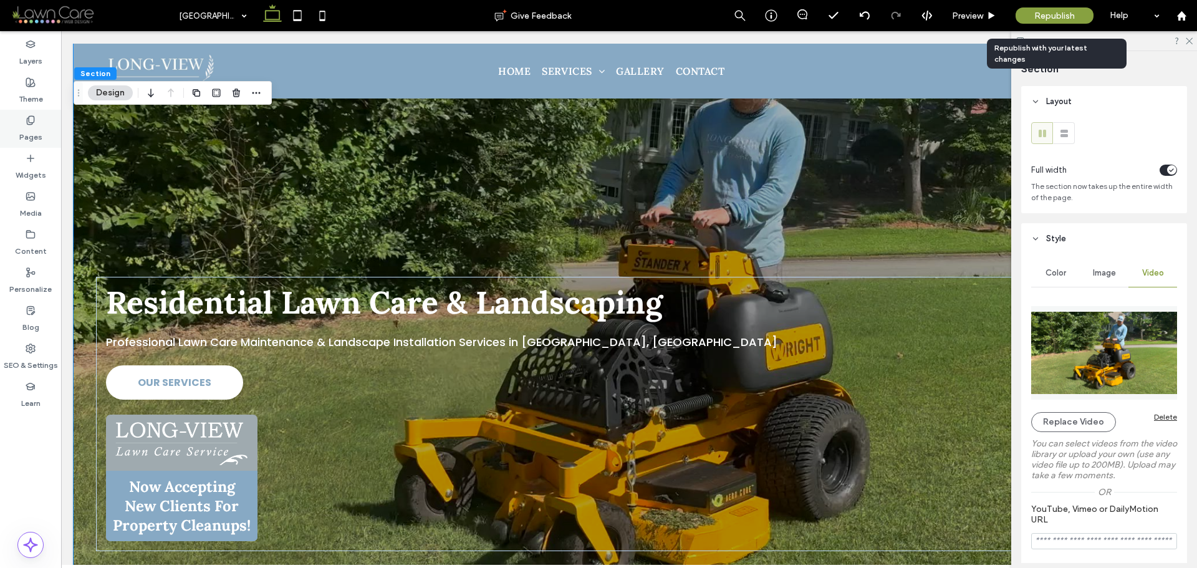
click at [37, 128] on label "Pages" at bounding box center [30, 133] width 23 height 17
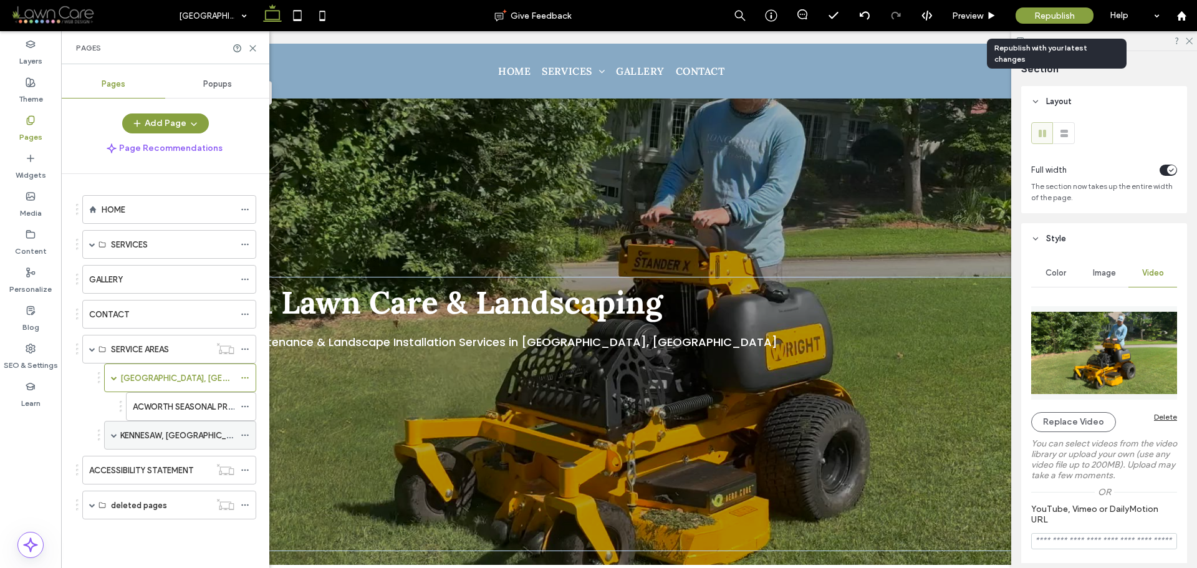
click at [160, 430] on label "KENNESAW, [GEOGRAPHIC_DATA]" at bounding box center [184, 435] width 128 height 22
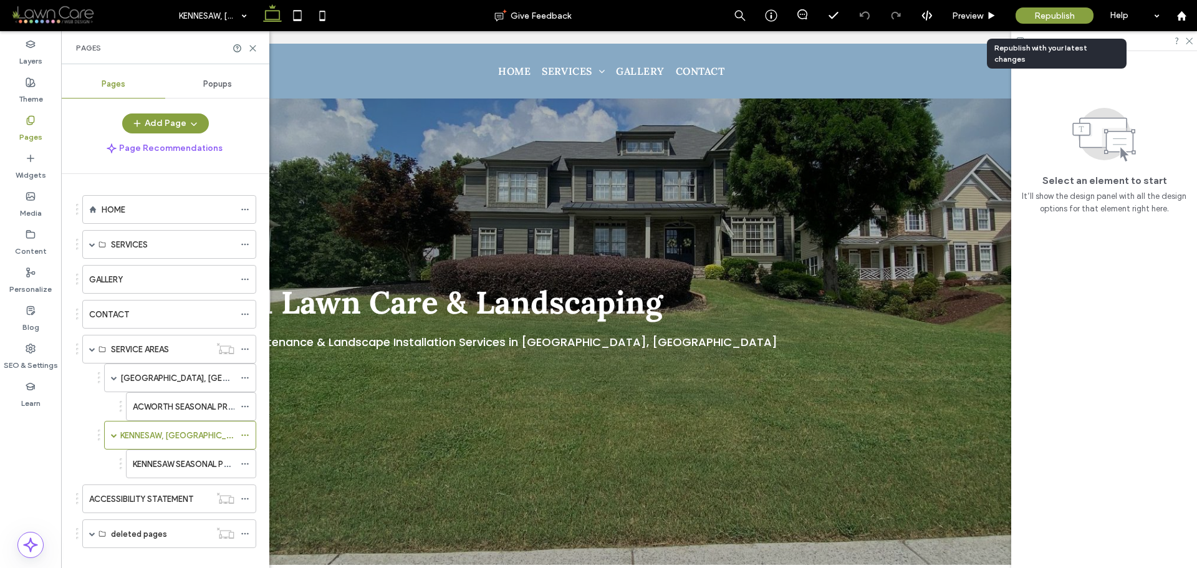
click at [378, 137] on div "Residential Lawn Care & Landscaping Professional Lawn Care Maintenance & Landsc…" at bounding box center [629, 320] width 1111 height 552
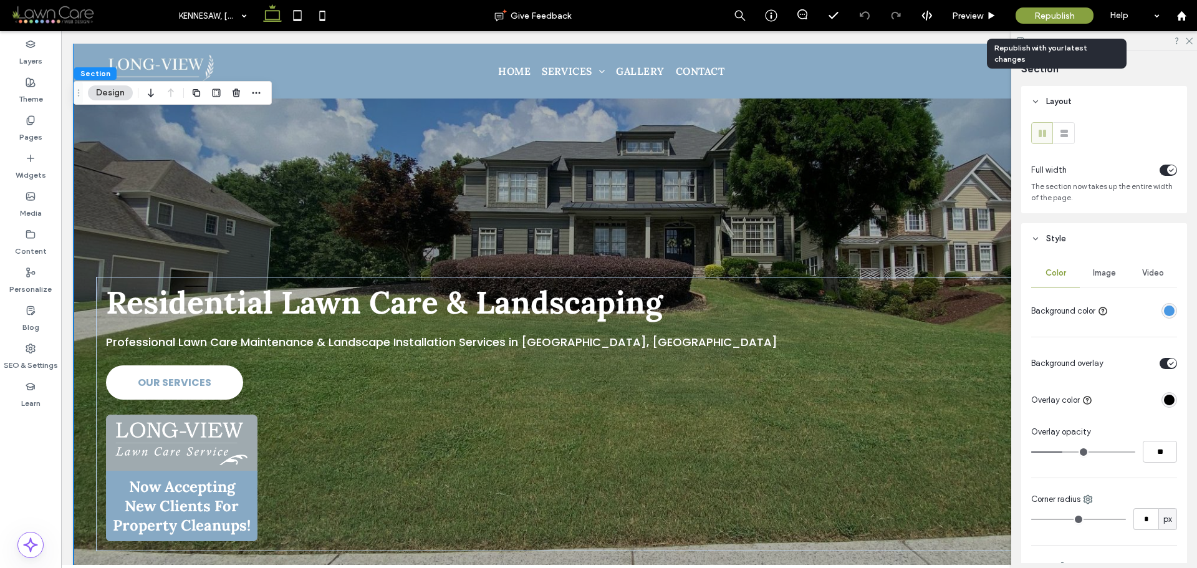
click at [337, 145] on div "Residential Lawn Care & Landscaping Professional Lawn Care Maintenance & Landsc…" at bounding box center [629, 320] width 1111 height 552
click at [1101, 271] on span "Image" at bounding box center [1104, 273] width 23 height 10
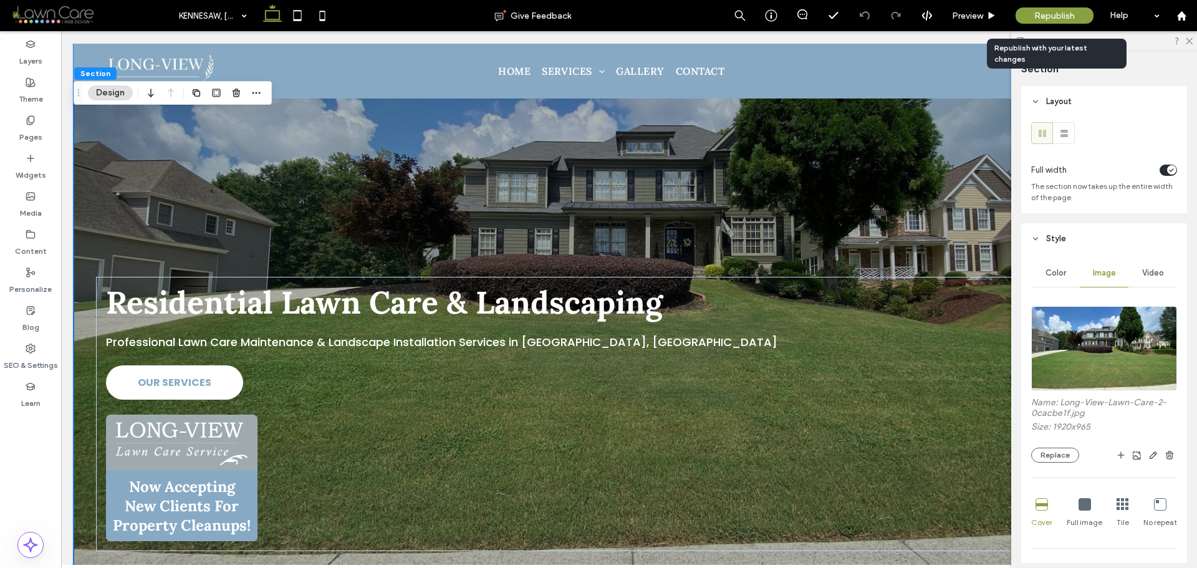
click at [1154, 283] on div "Video" at bounding box center [1152, 272] width 49 height 27
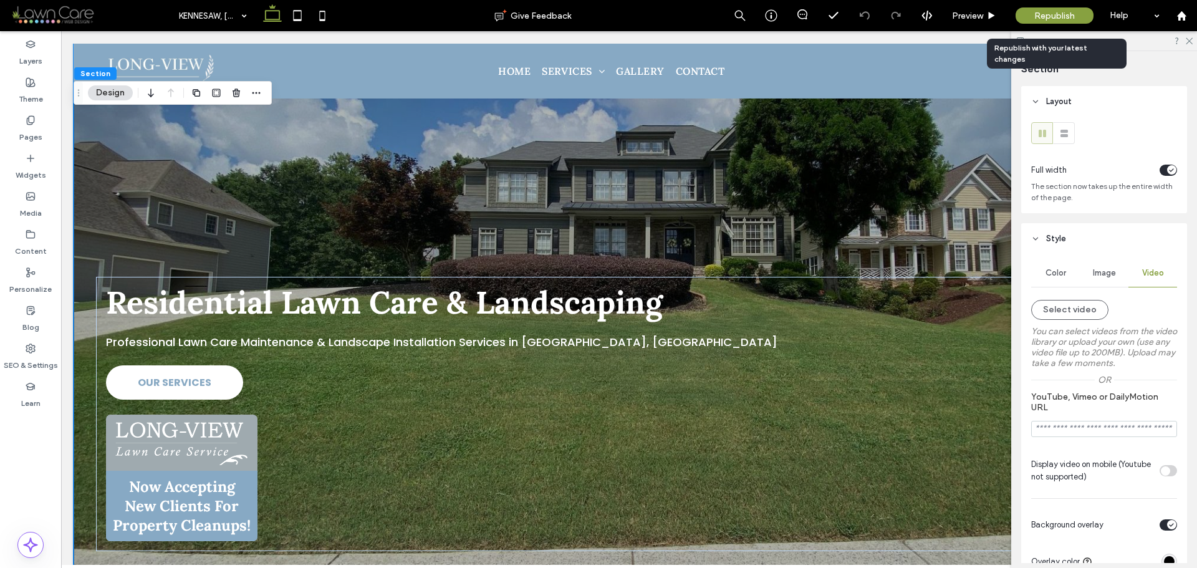
click at [1119, 337] on label "You can select videos from the video library or upload your own (use any video …" at bounding box center [1104, 347] width 146 height 55
click at [1076, 310] on button "Select video" at bounding box center [1069, 310] width 77 height 20
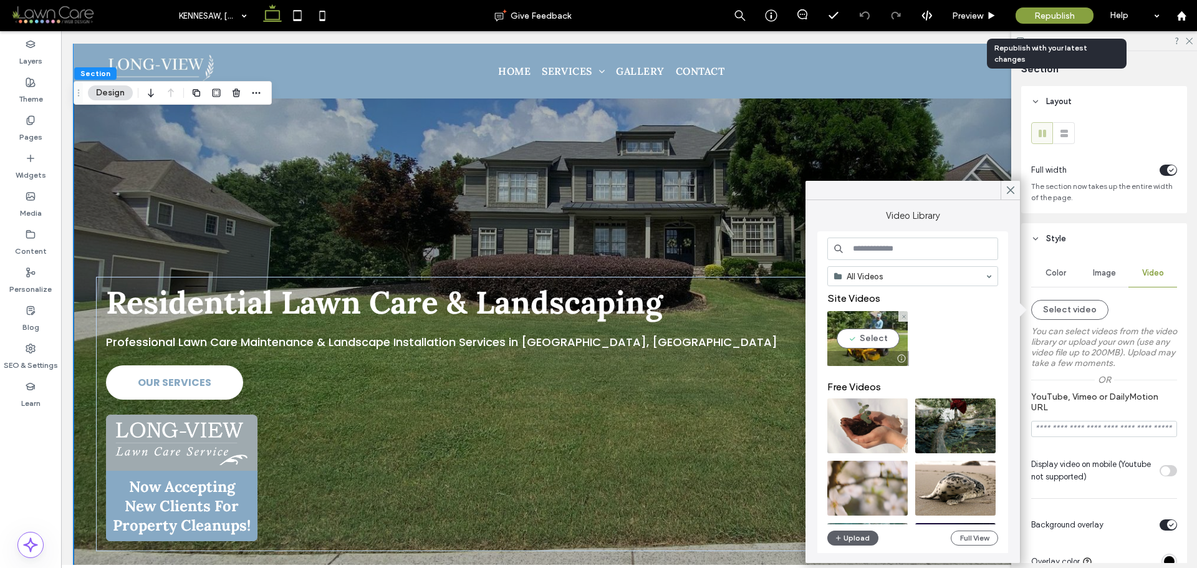
click at [878, 347] on video at bounding box center [867, 338] width 80 height 55
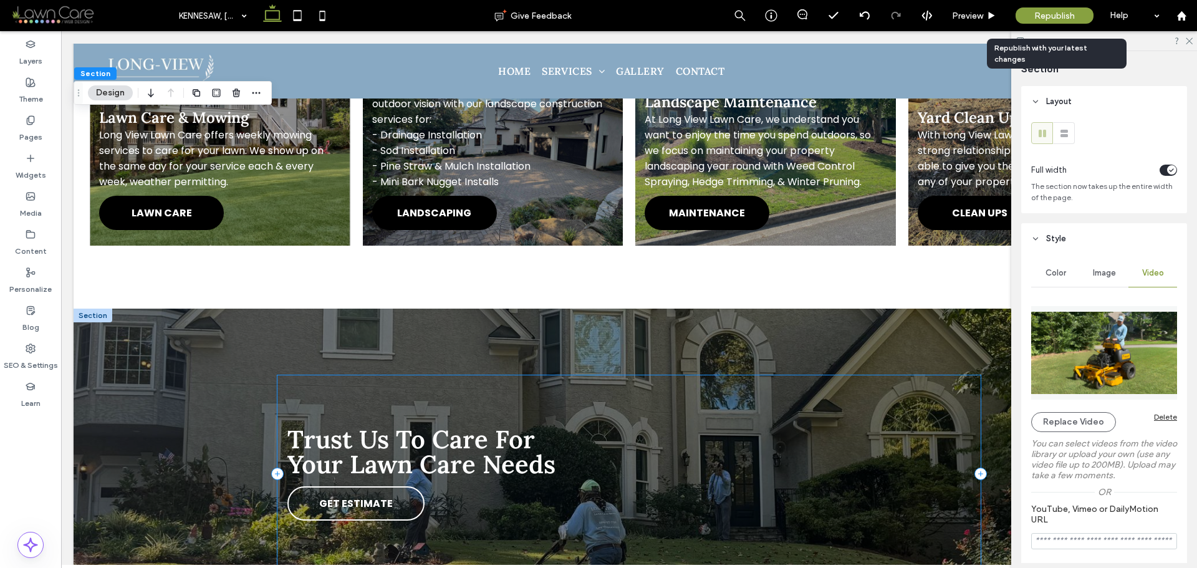
scroll to position [1995, 0]
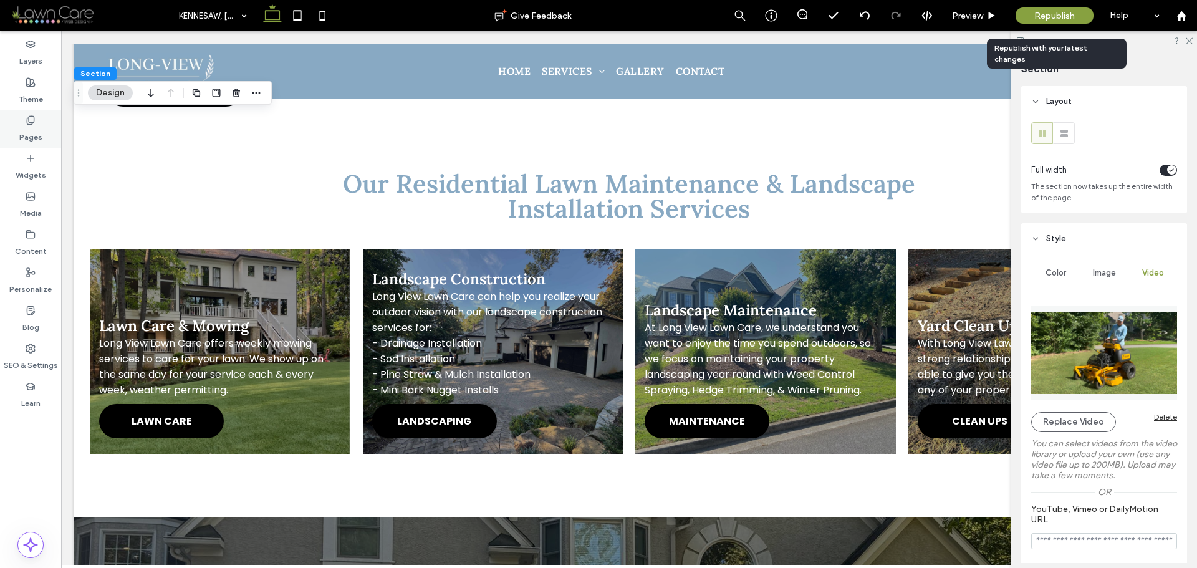
click at [32, 137] on label "Pages" at bounding box center [30, 133] width 23 height 17
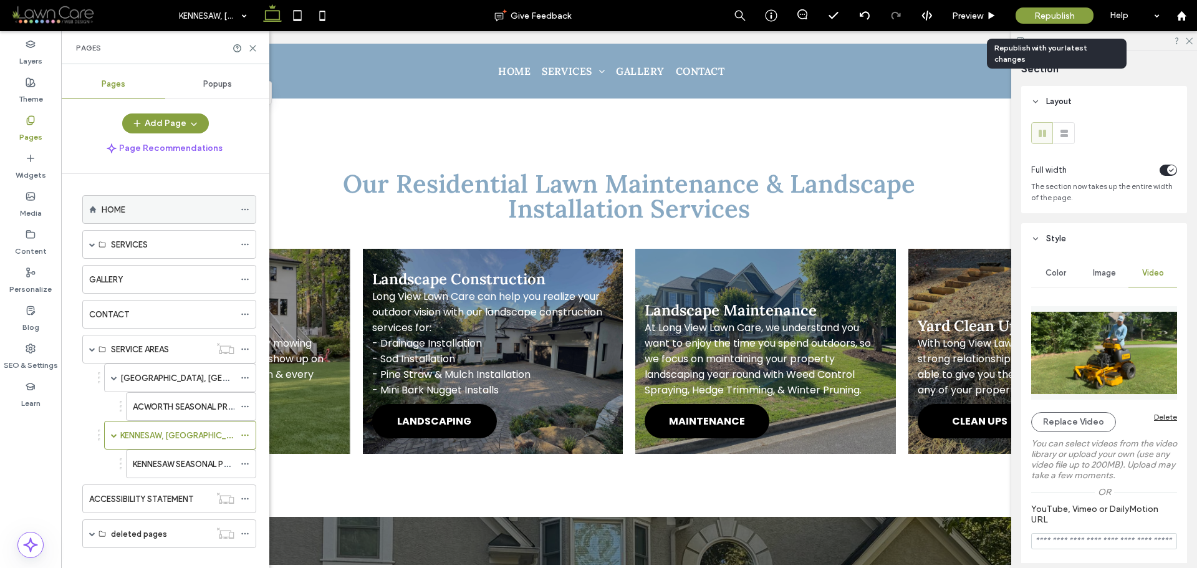
click at [128, 210] on div "HOME" at bounding box center [168, 209] width 133 height 13
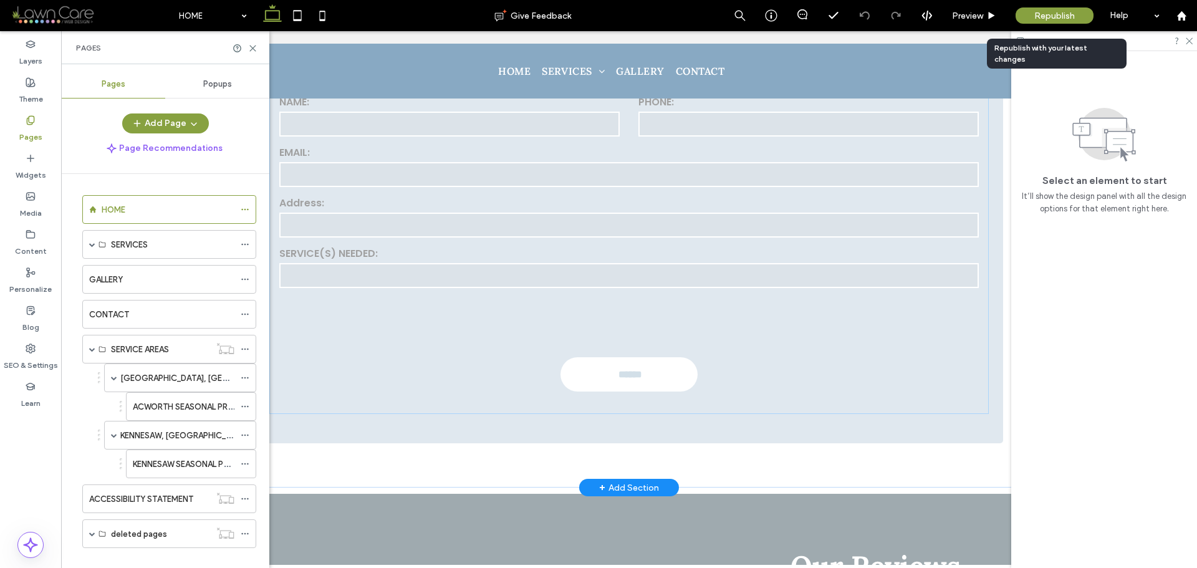
scroll to position [997, 0]
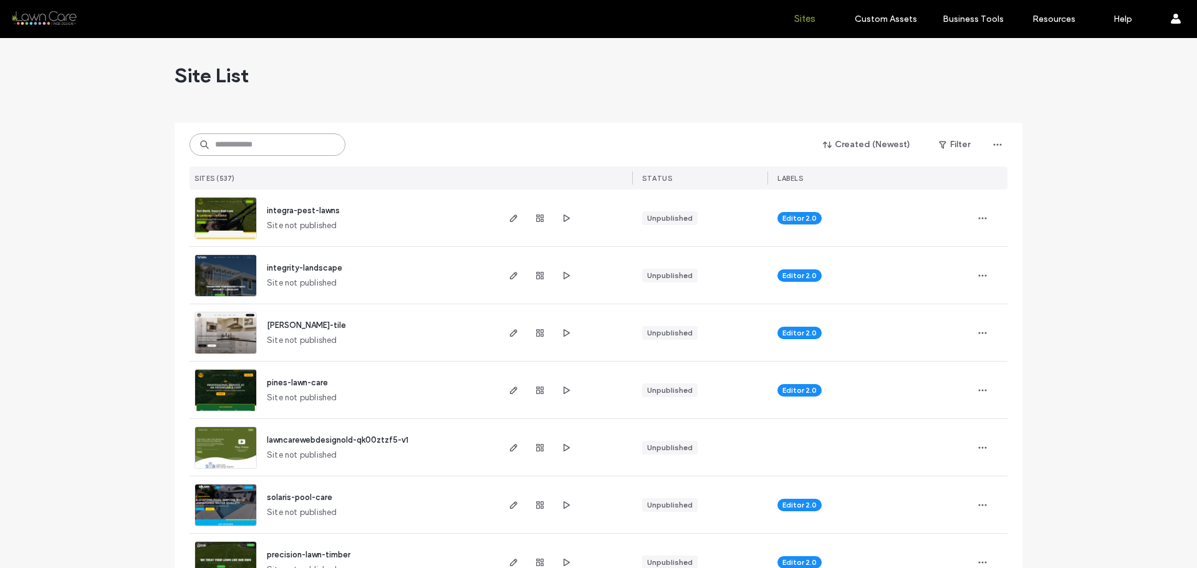
click at [276, 150] on input at bounding box center [267, 144] width 156 height 22
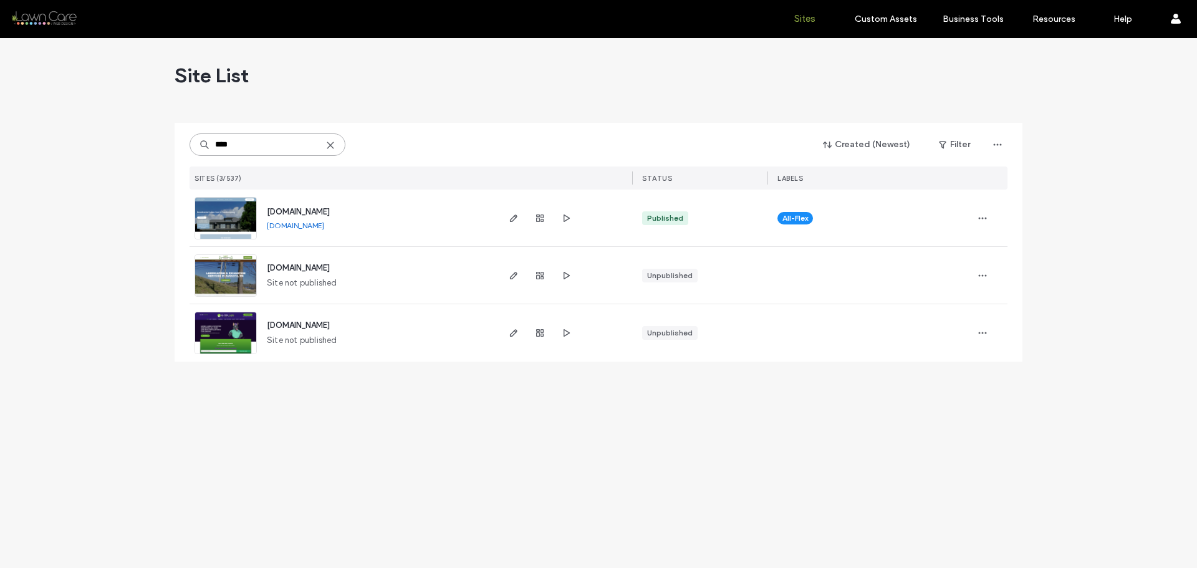
type input "****"
click at [324, 222] on link "[DOMAIN_NAME]" at bounding box center [295, 225] width 57 height 9
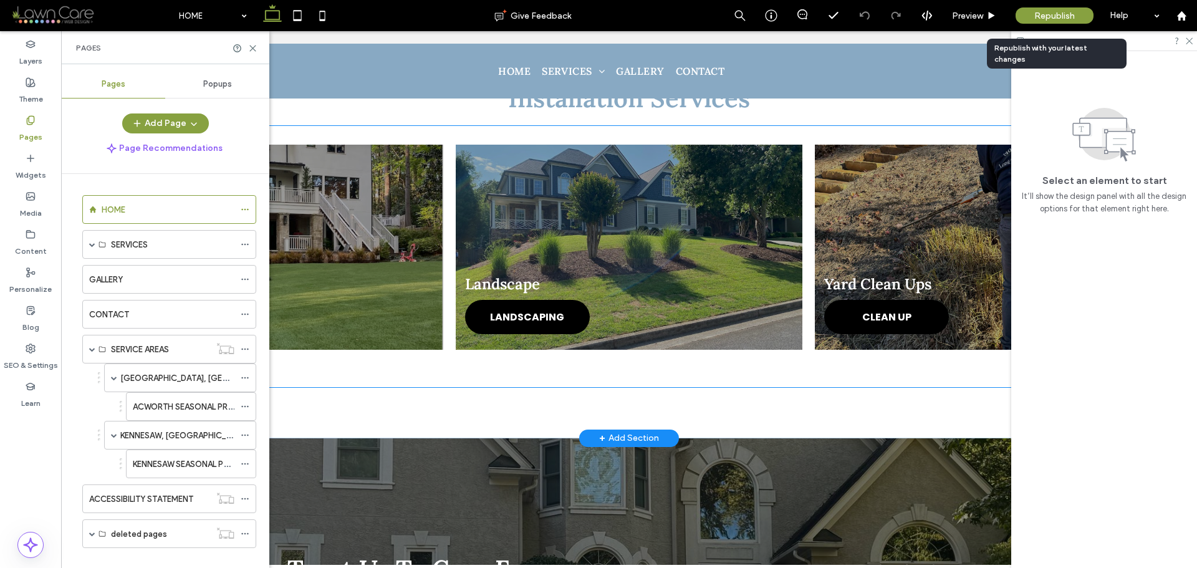
scroll to position [2057, 0]
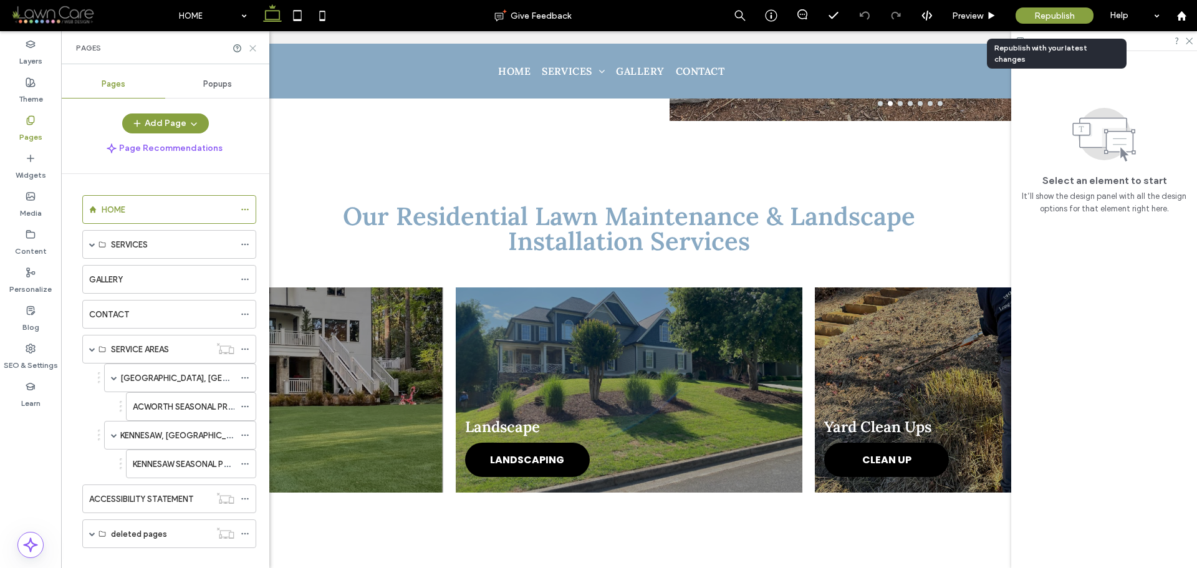
click at [254, 50] on icon at bounding box center [252, 48] width 9 height 9
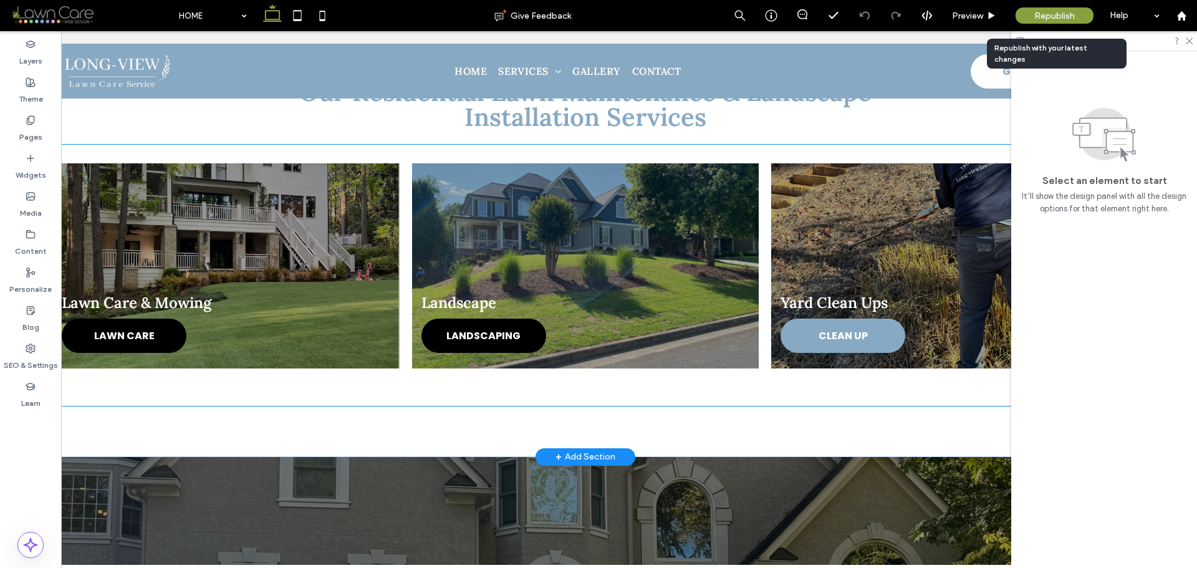
scroll to position [2244, 0]
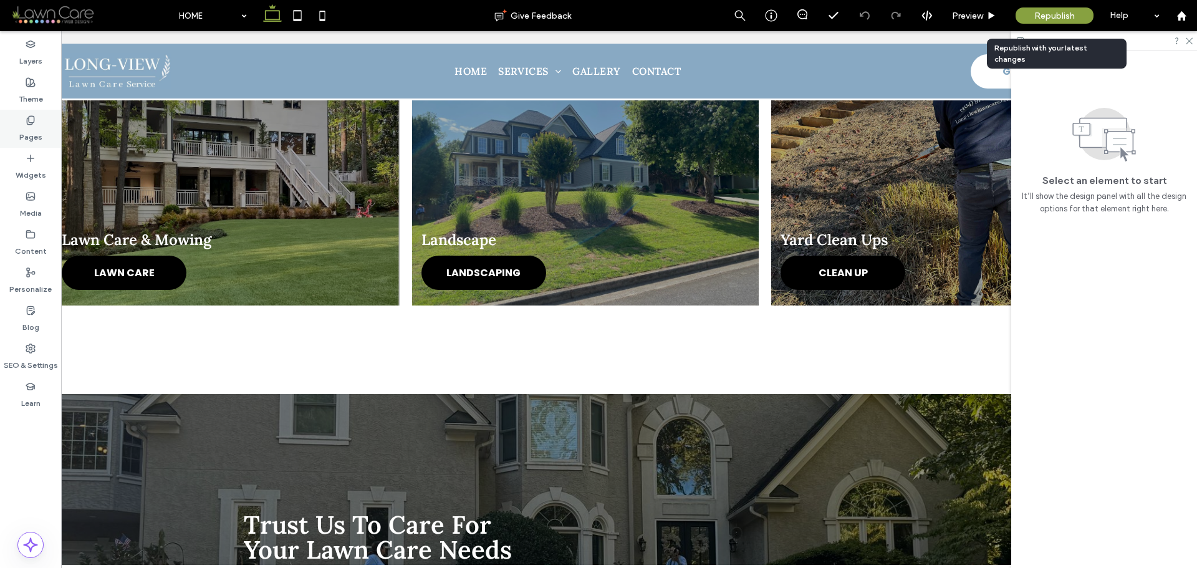
click at [32, 123] on use at bounding box center [30, 120] width 7 height 8
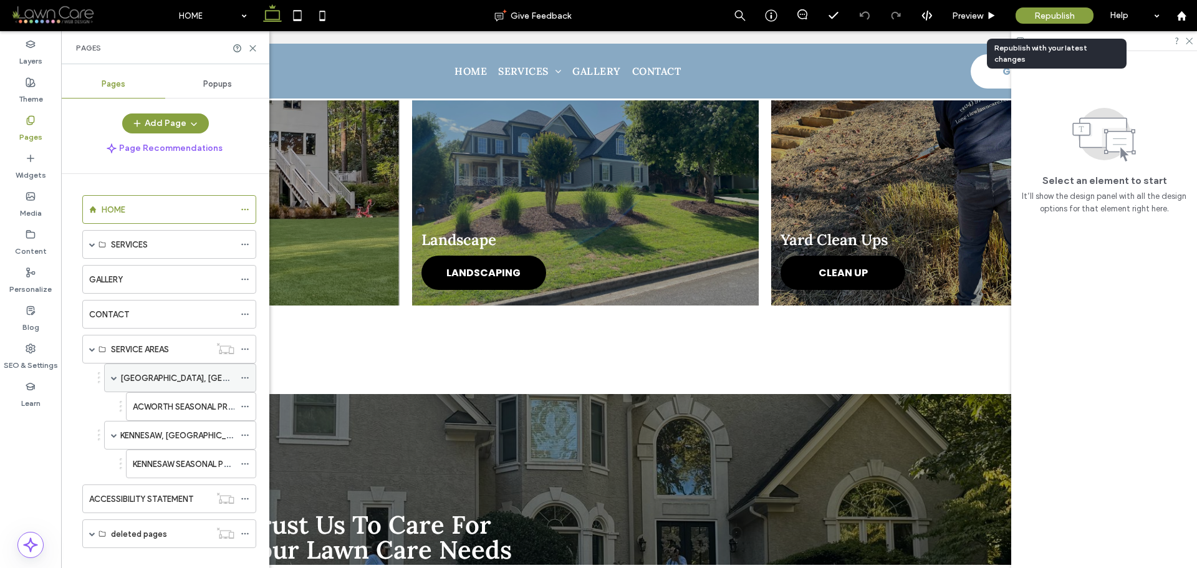
click at [178, 382] on label "[GEOGRAPHIC_DATA], [GEOGRAPHIC_DATA]" at bounding box center [205, 378] width 171 height 22
click at [132, 212] on div "HOME" at bounding box center [168, 209] width 133 height 13
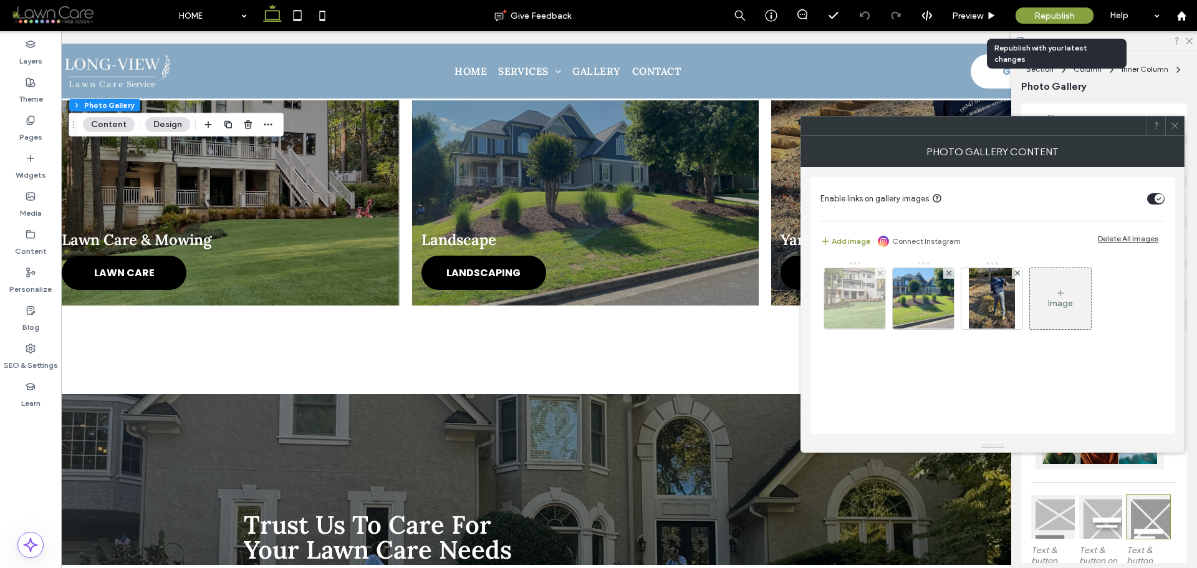
click at [840, 293] on img at bounding box center [855, 298] width 76 height 61
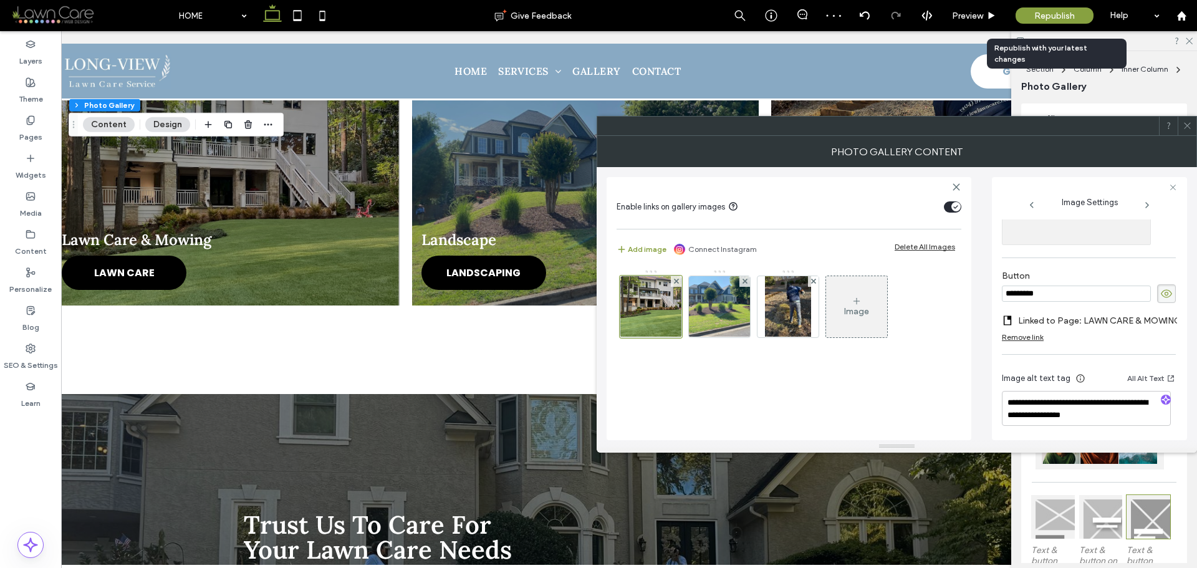
scroll to position [418, 0]
click at [1189, 125] on icon at bounding box center [1186, 125] width 9 height 9
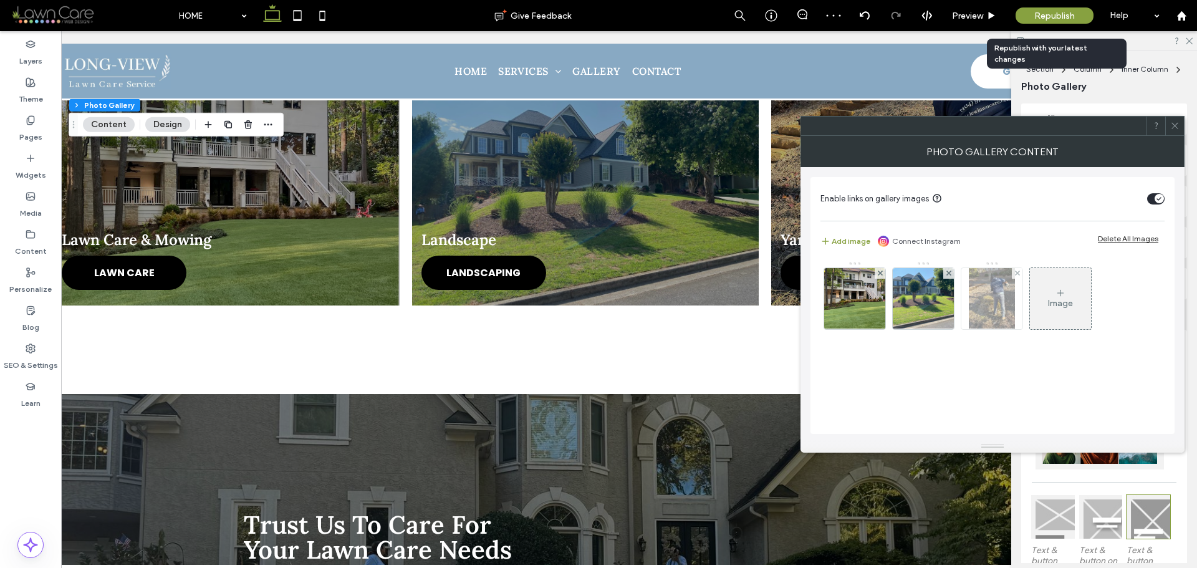
click at [989, 301] on img at bounding box center [992, 298] width 46 height 61
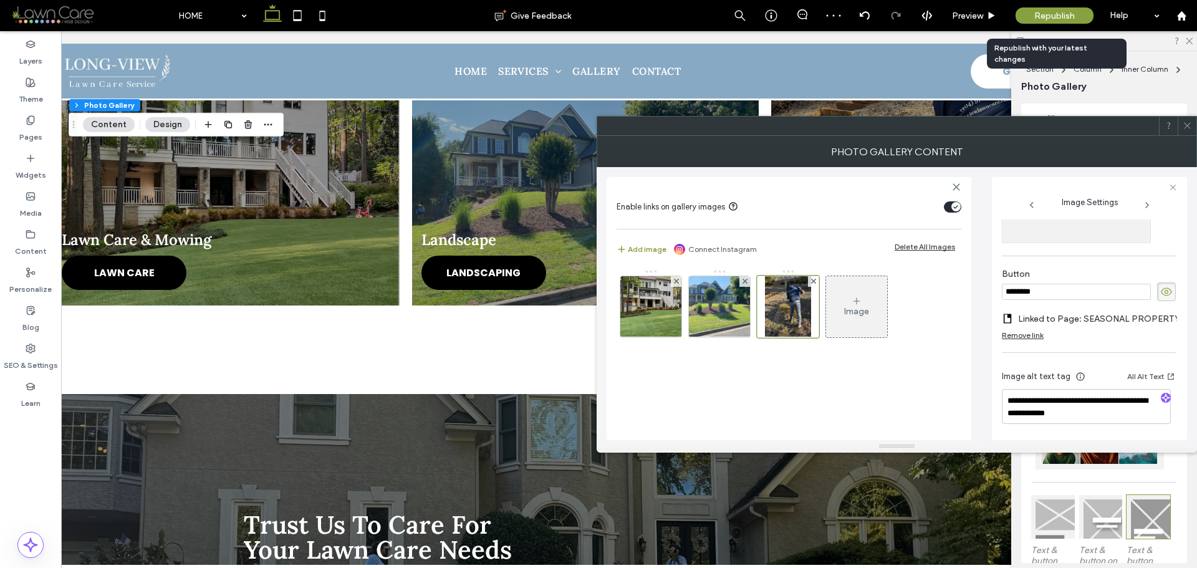
scroll to position [431, 0]
click at [731, 299] on img at bounding box center [719, 306] width 93 height 61
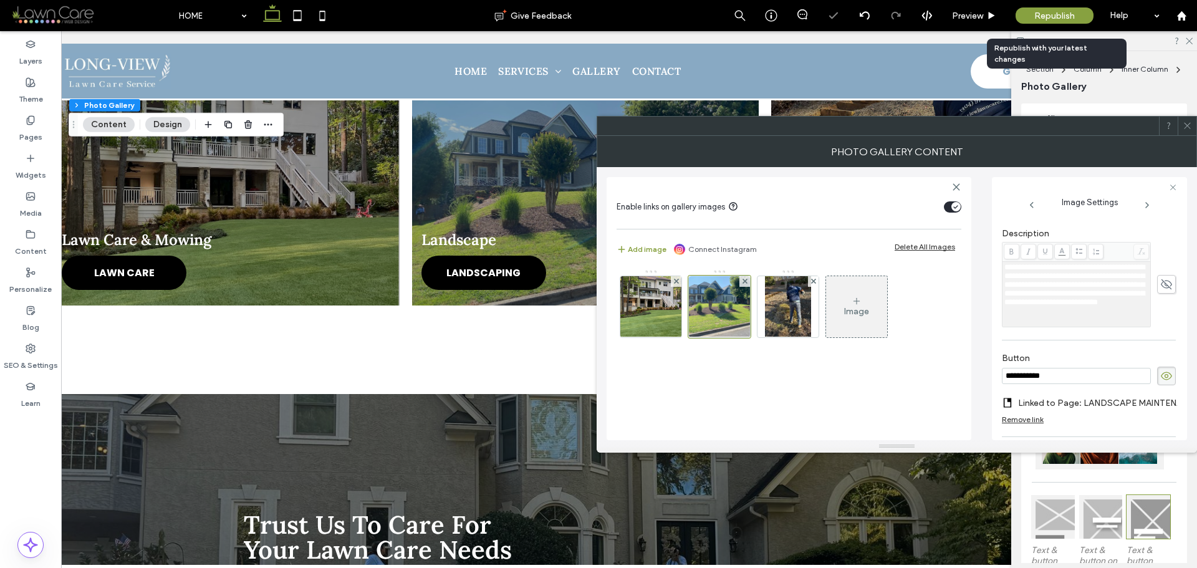
scroll to position [456, 0]
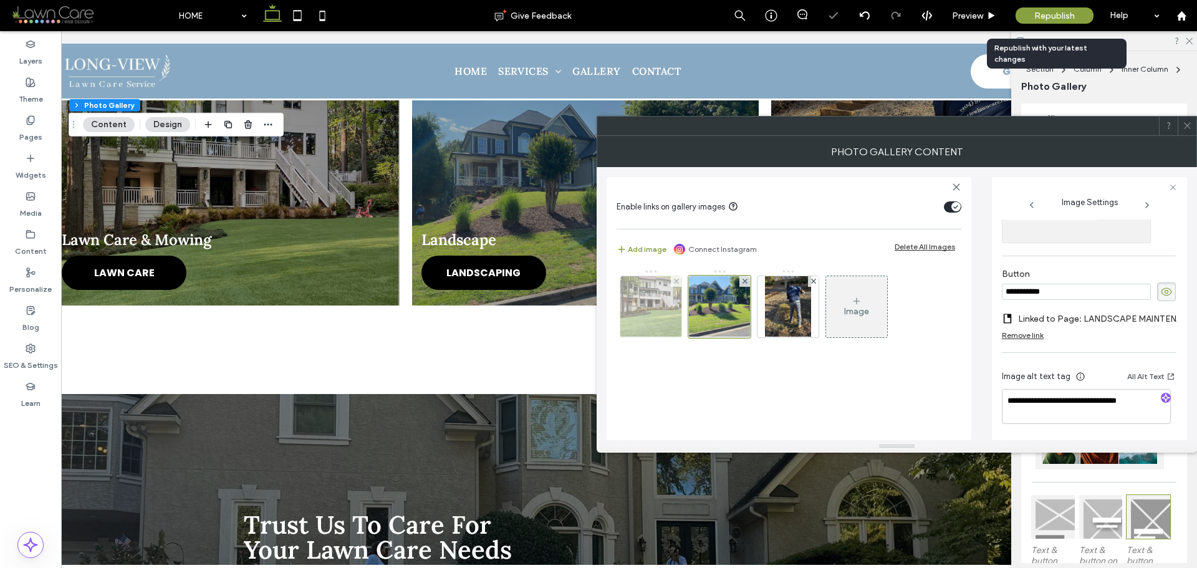
click at [647, 305] on img at bounding box center [651, 306] width 76 height 61
click at [1189, 131] on span at bounding box center [1186, 126] width 9 height 19
